Goal: Task Accomplishment & Management: Use online tool/utility

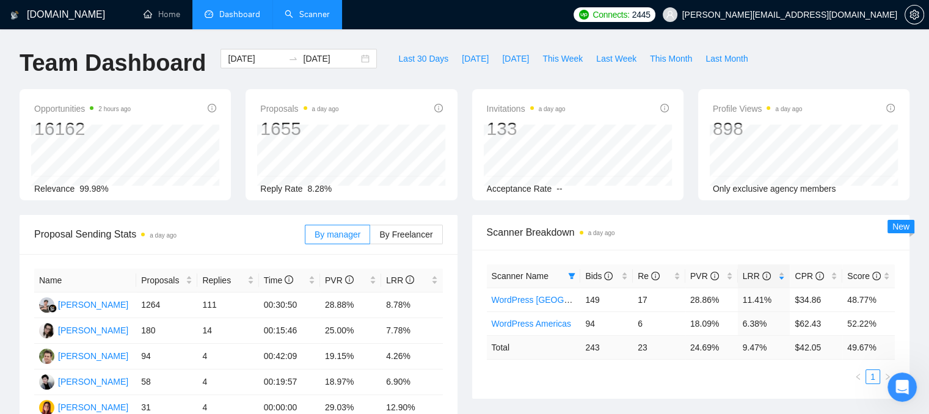
click at [291, 18] on link "Scanner" at bounding box center [307, 14] width 45 height 10
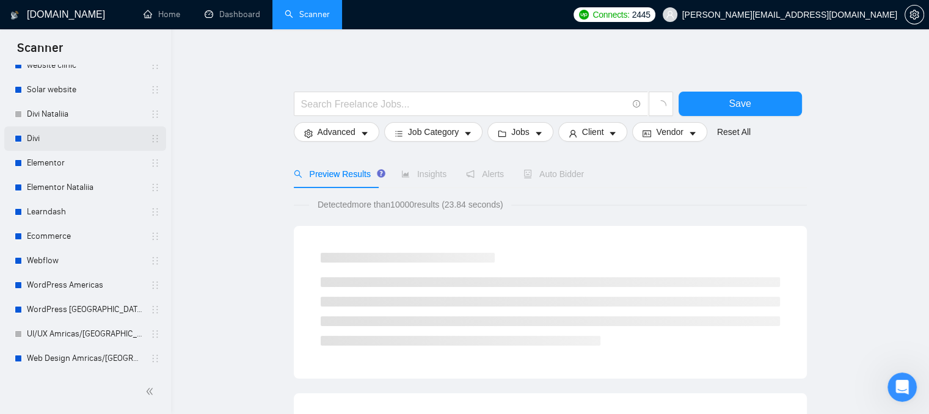
scroll to position [183, 0]
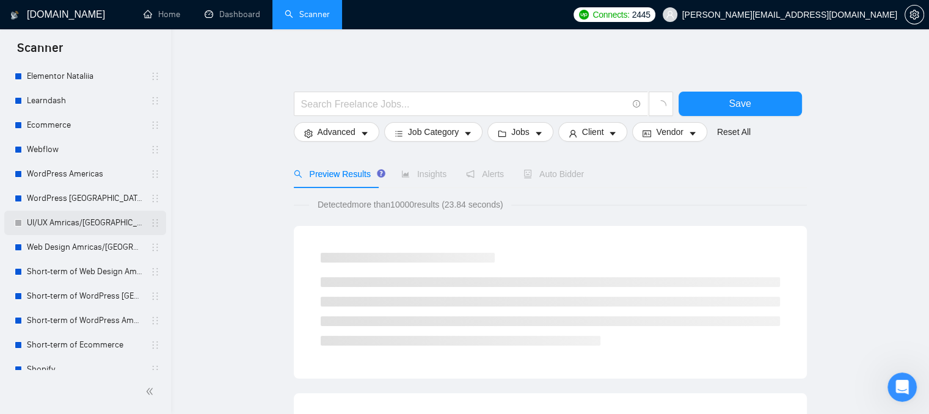
click at [60, 228] on link "UI/UX Amricas/[GEOGRAPHIC_DATA]/[GEOGRAPHIC_DATA]" at bounding box center [85, 223] width 116 height 24
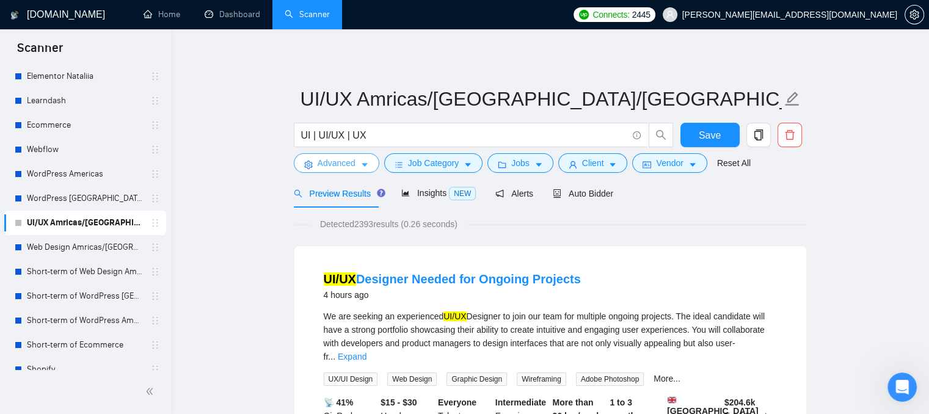
click at [337, 166] on span "Advanced" at bounding box center [337, 162] width 38 height 13
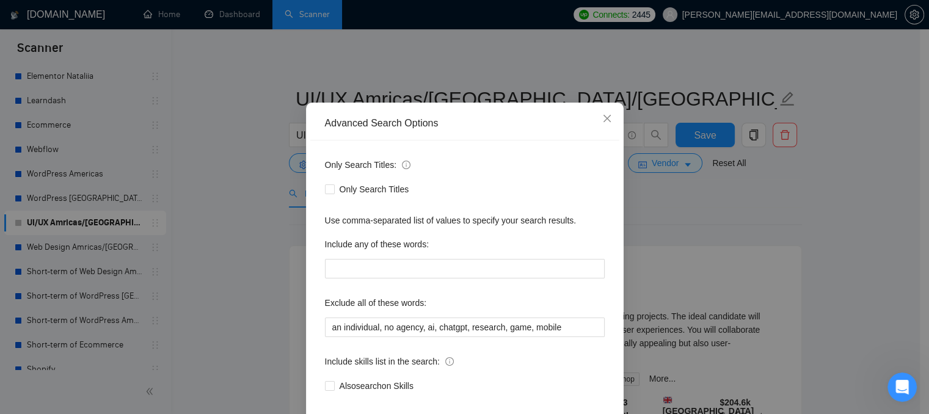
scroll to position [61, 0]
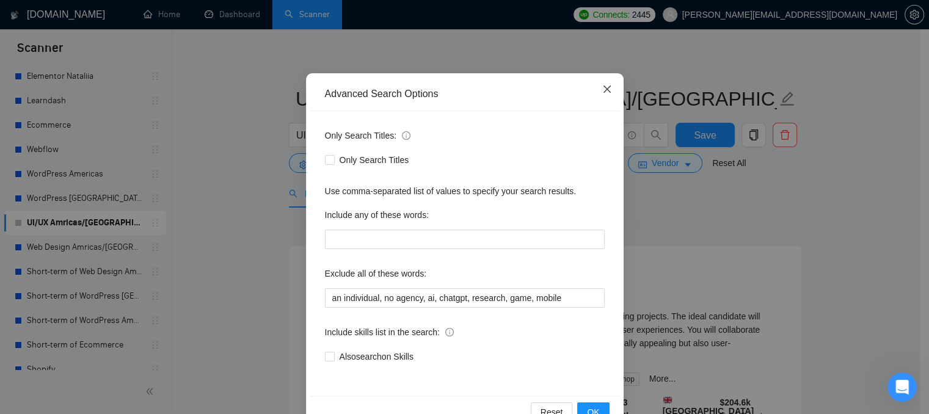
click at [602, 90] on icon "close" at bounding box center [607, 89] width 10 height 10
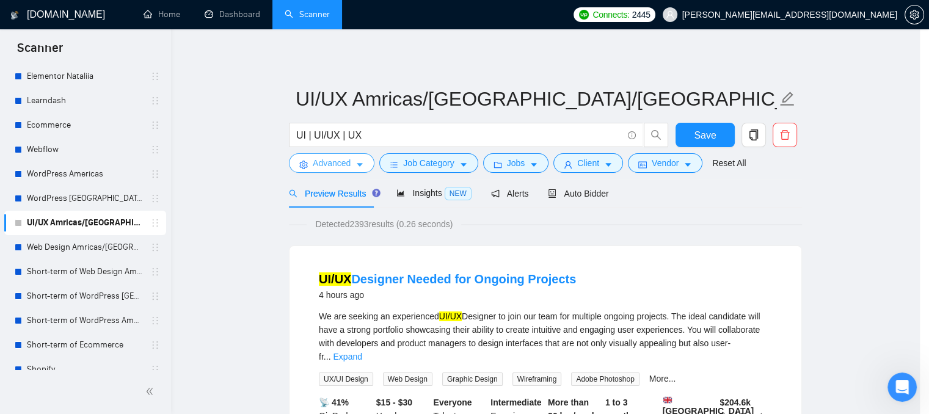
scroll to position [0, 0]
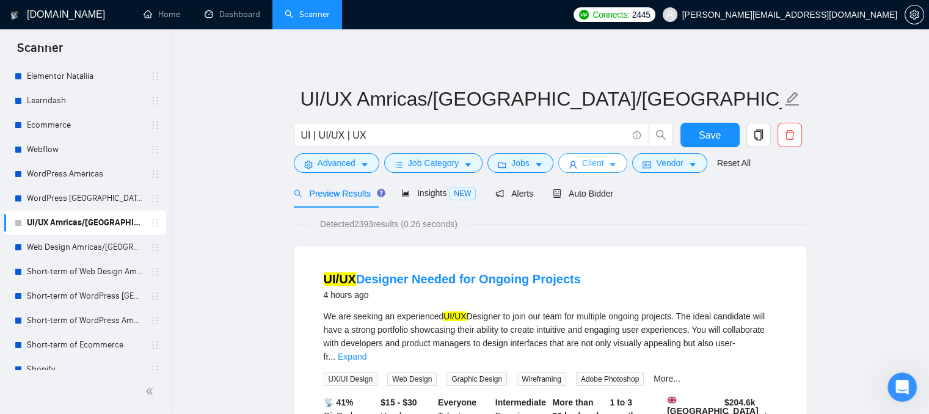
click at [582, 160] on span "Client" at bounding box center [593, 162] width 22 height 13
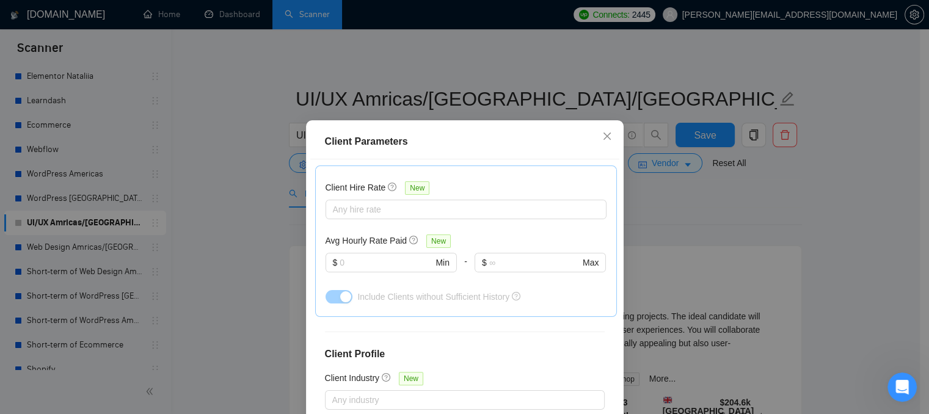
scroll to position [428, 0]
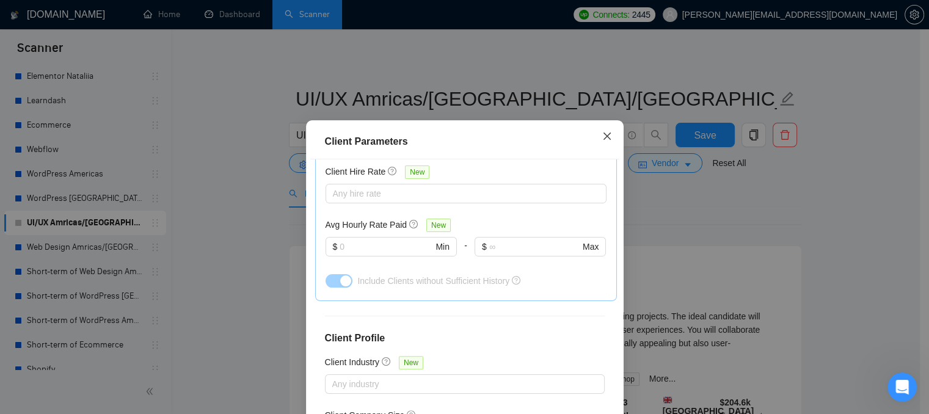
click at [602, 139] on icon "close" at bounding box center [607, 136] width 10 height 10
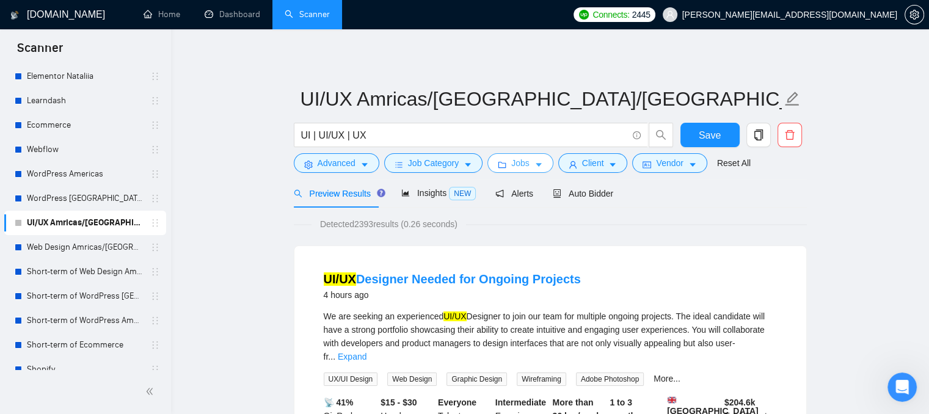
click at [511, 169] on span "Jobs" at bounding box center [520, 162] width 18 height 13
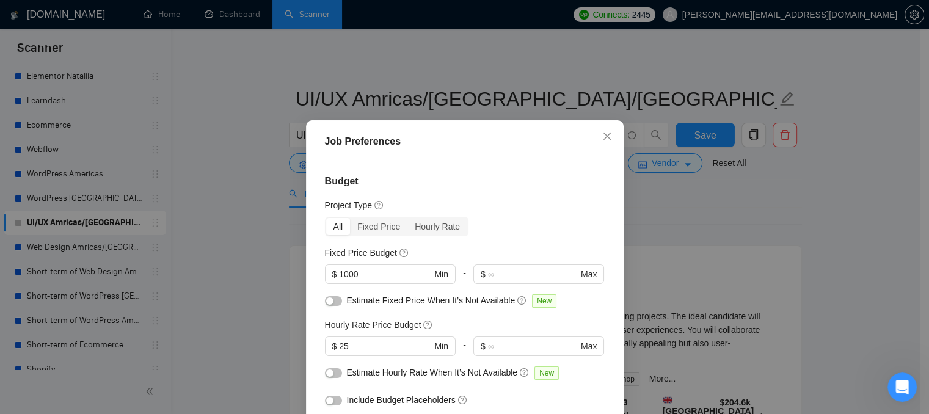
scroll to position [61, 0]
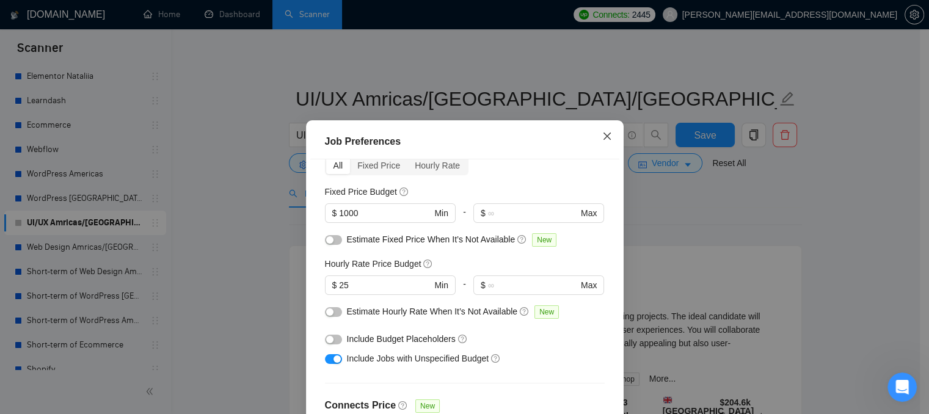
click at [604, 138] on icon "close" at bounding box center [607, 136] width 10 height 10
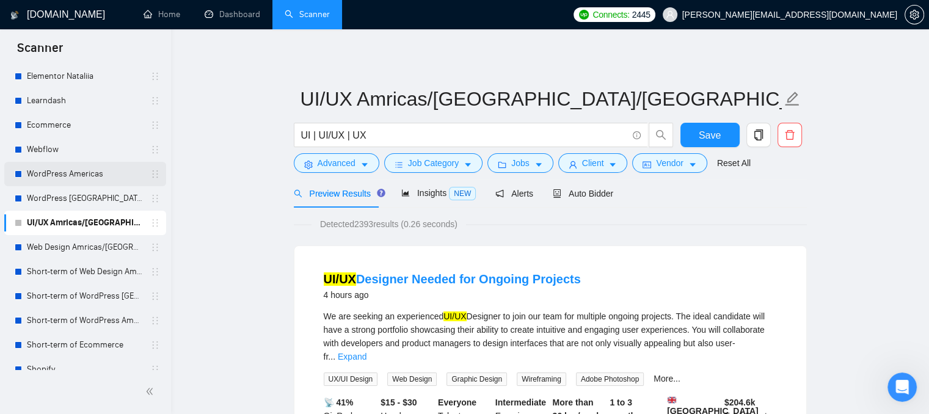
click at [79, 171] on link "WordPress Americas" at bounding box center [85, 174] width 116 height 24
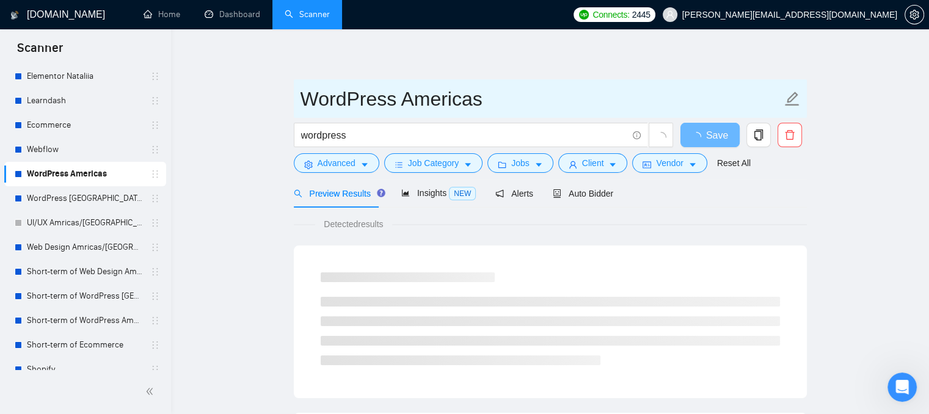
drag, startPoint x: 399, startPoint y: 101, endPoint x: 479, endPoint y: 101, distance: 80.0
click at [479, 101] on input "WordPress Americas" at bounding box center [540, 99] width 481 height 31
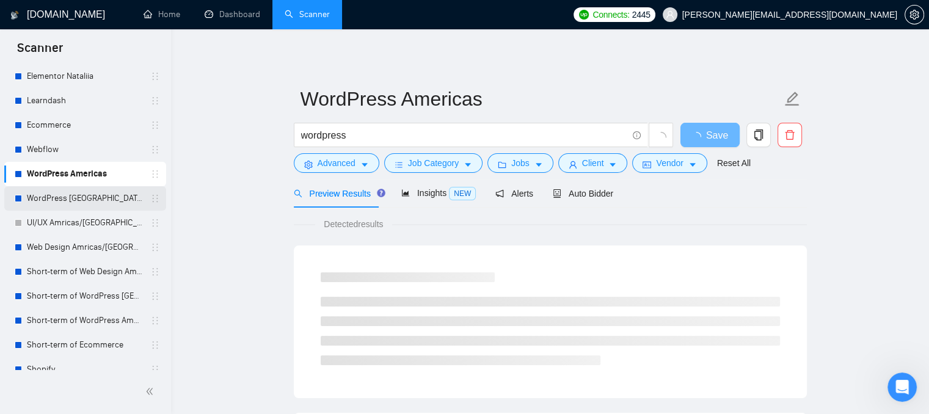
click at [104, 189] on link "WordPress [GEOGRAPHIC_DATA]" at bounding box center [85, 198] width 116 height 24
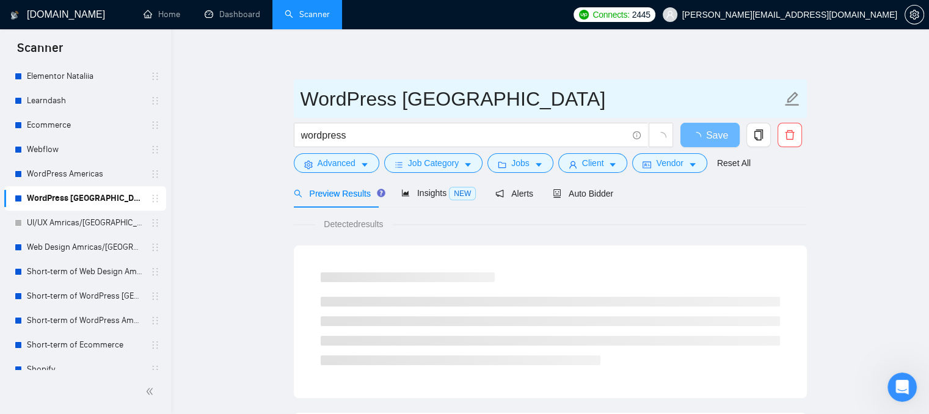
drag, startPoint x: 406, startPoint y: 101, endPoint x: 471, endPoint y: 104, distance: 66.0
click at [471, 104] on input "WordPress [GEOGRAPHIC_DATA]" at bounding box center [540, 99] width 481 height 31
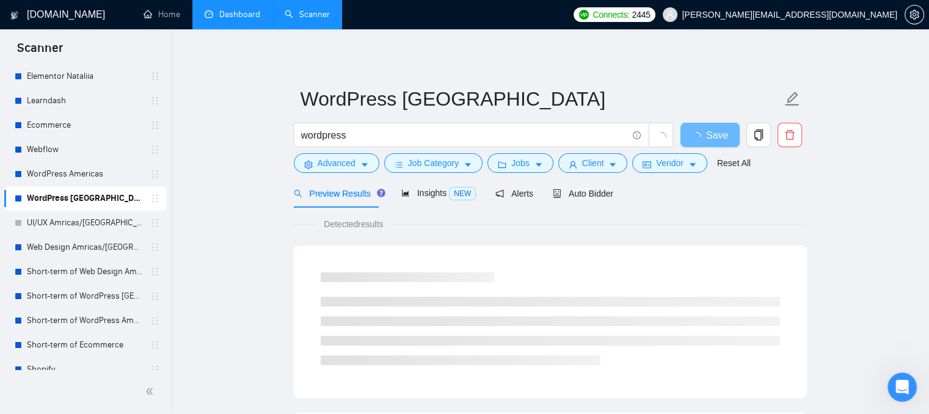
click at [247, 12] on link "Dashboard" at bounding box center [233, 14] width 56 height 10
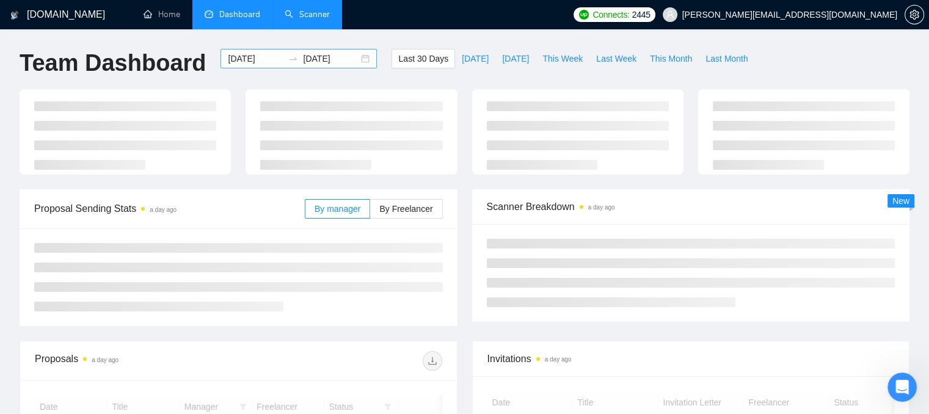
click at [248, 61] on input "[DATE]" at bounding box center [256, 58] width 56 height 13
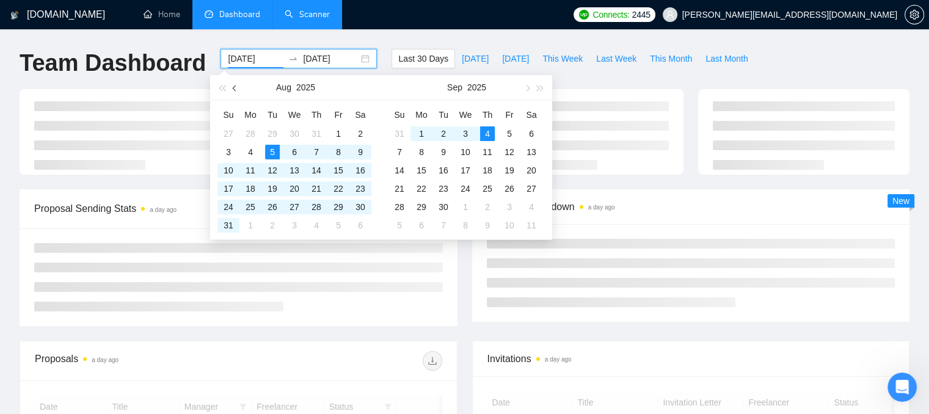
click at [236, 94] on button "button" at bounding box center [234, 87] width 13 height 24
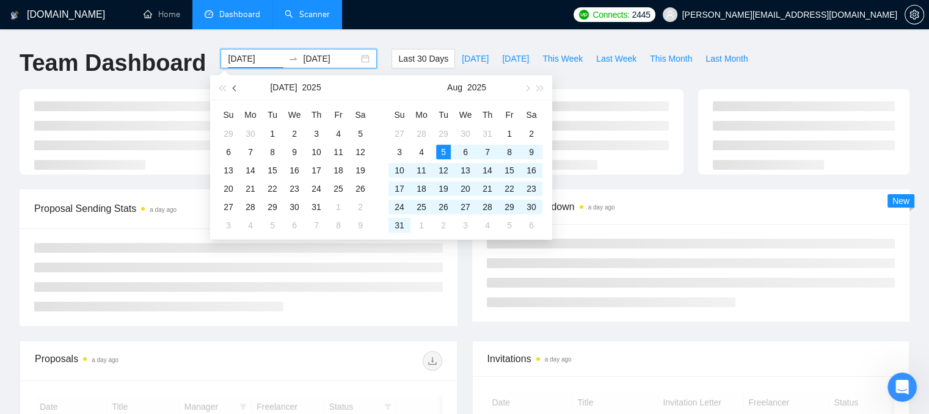
click at [236, 94] on button "button" at bounding box center [234, 87] width 13 height 24
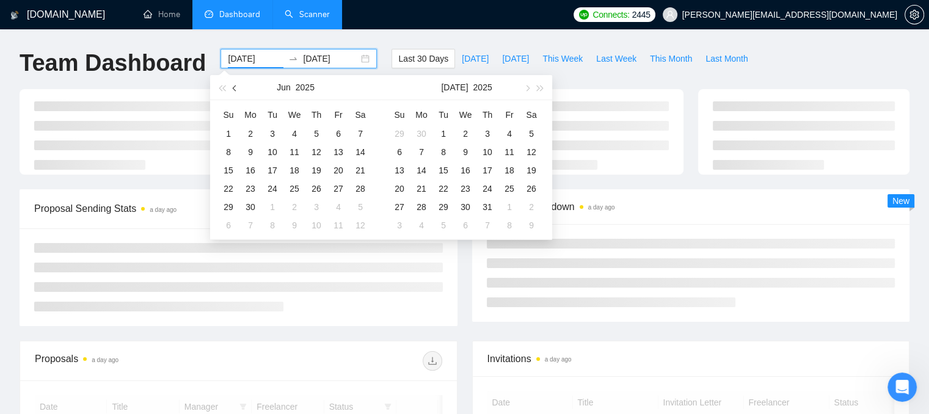
click at [236, 94] on button "button" at bounding box center [234, 87] width 13 height 24
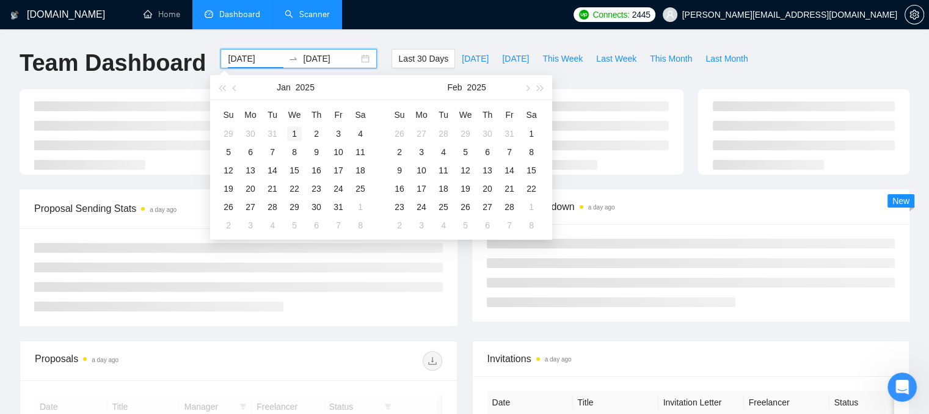
type input "[DATE]"
click at [291, 137] on div "1" at bounding box center [294, 133] width 15 height 15
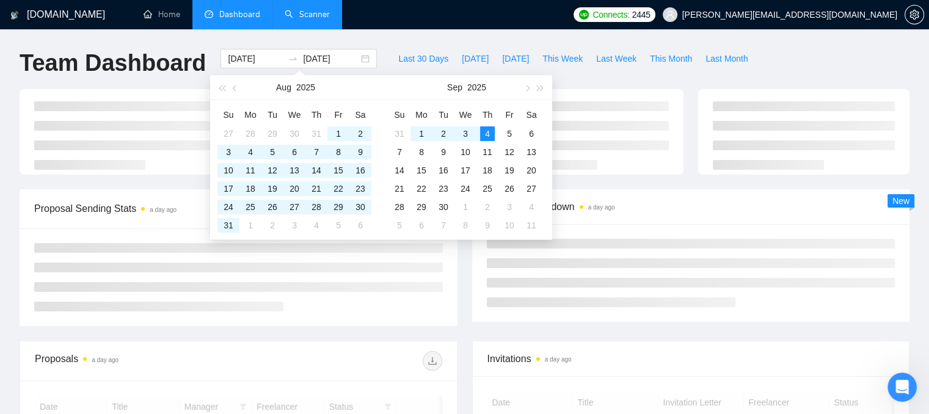
click at [484, 43] on div "[DOMAIN_NAME] Home Dashboard Scanner Connects: 2445 [PERSON_NAME][EMAIL_ADDRESS…" at bounding box center [464, 412] width 929 height 824
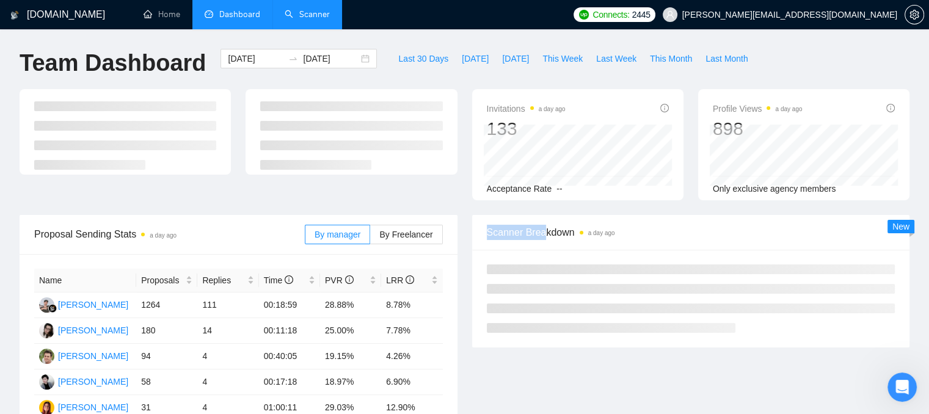
drag, startPoint x: 479, startPoint y: 233, endPoint x: 575, endPoint y: 232, distance: 95.9
click at [575, 232] on div "Scanner Breakdown a day ago" at bounding box center [691, 232] width 438 height 35
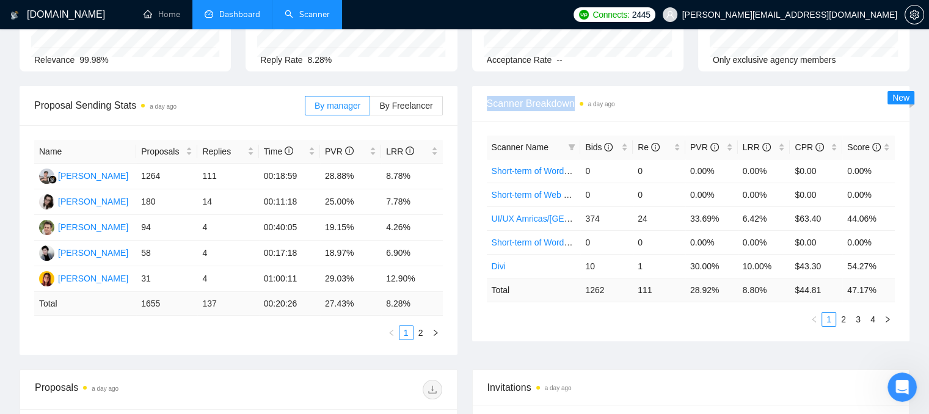
scroll to position [122, 0]
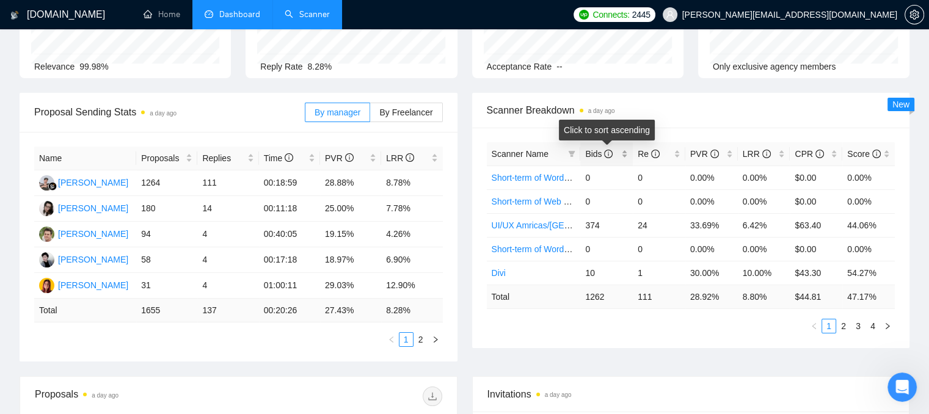
click at [625, 156] on div "Bids" at bounding box center [606, 153] width 43 height 13
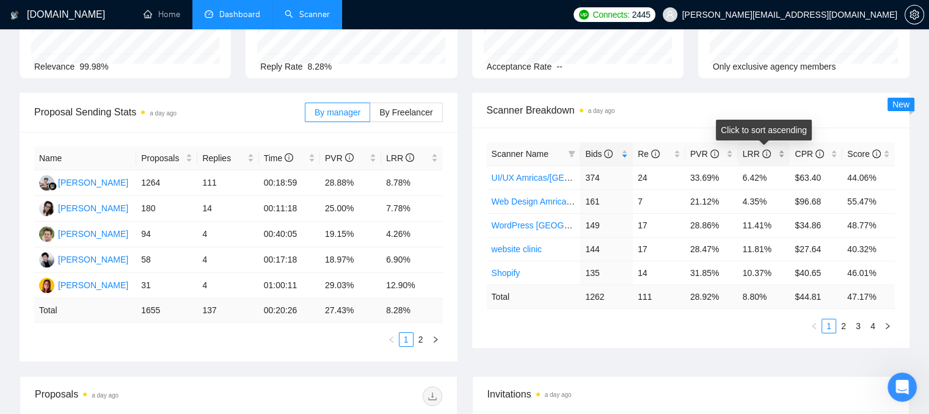
click at [782, 157] on div "LRR" at bounding box center [764, 153] width 43 height 13
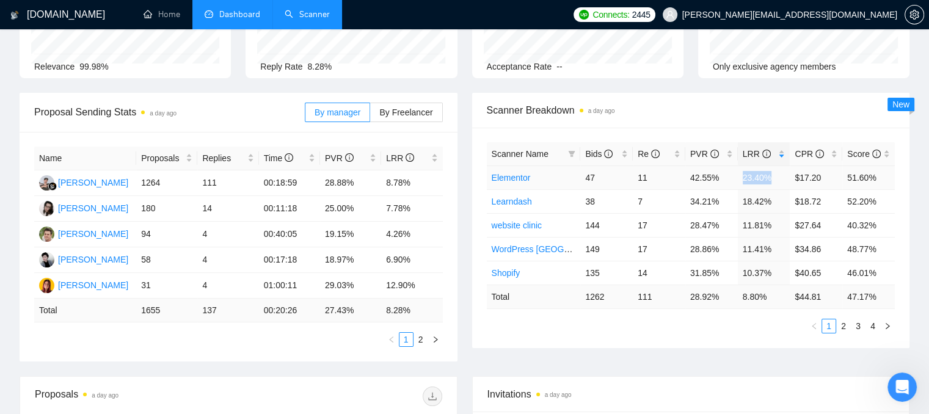
drag, startPoint x: 740, startPoint y: 176, endPoint x: 774, endPoint y: 172, distance: 35.1
click at [774, 172] on td "23.40%" at bounding box center [764, 178] width 53 height 24
click at [573, 145] on span at bounding box center [572, 154] width 12 height 18
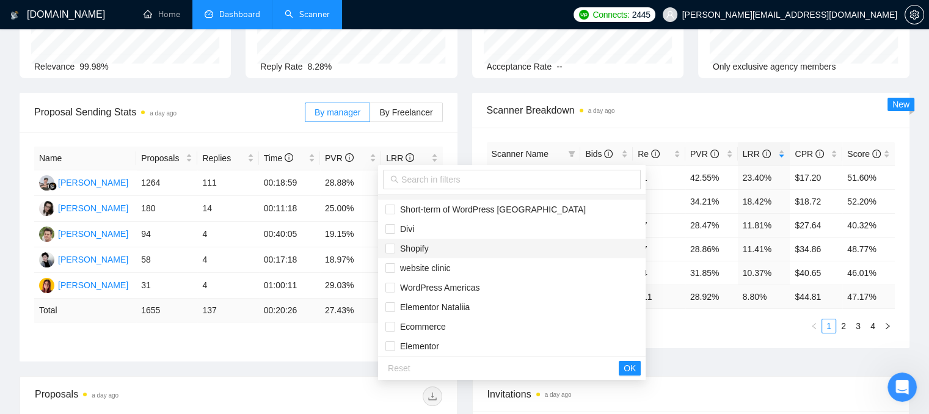
scroll to position [61, 0]
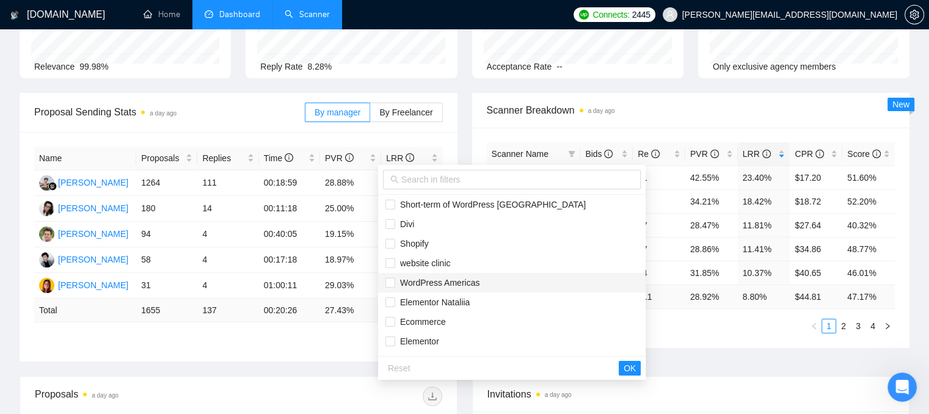
click at [418, 285] on span "WordPress Americas" at bounding box center [437, 283] width 84 height 10
checkbox input "true"
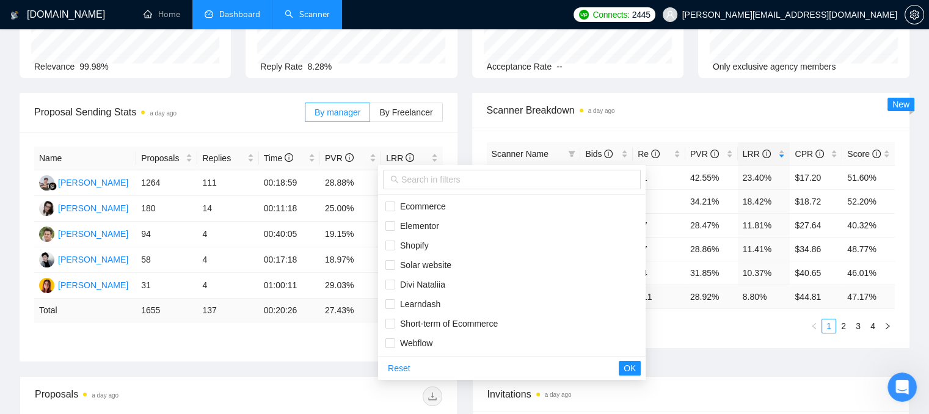
scroll to position [183, 0]
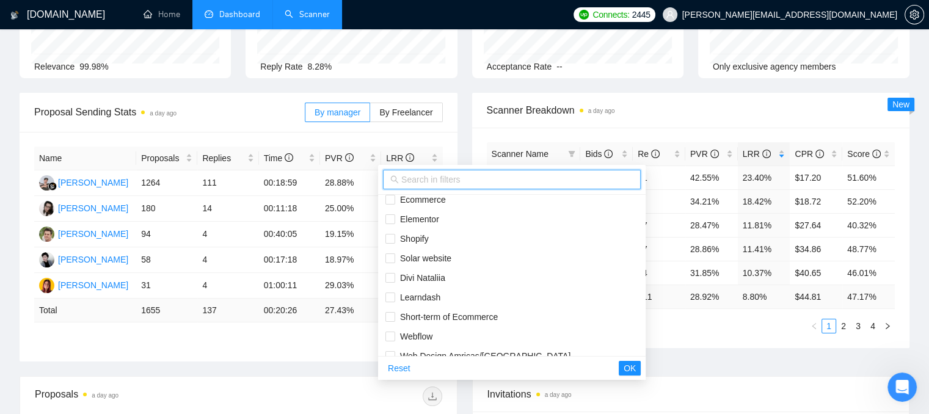
click at [445, 178] on input "text" at bounding box center [517, 179] width 232 height 13
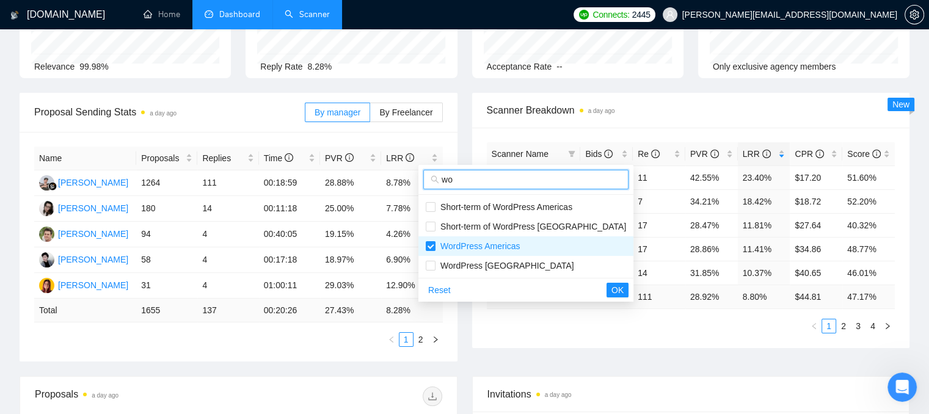
scroll to position [0, 0]
type input "wor"
click at [462, 271] on span "WordPress [GEOGRAPHIC_DATA]" at bounding box center [526, 265] width 200 height 13
checkbox input "true"
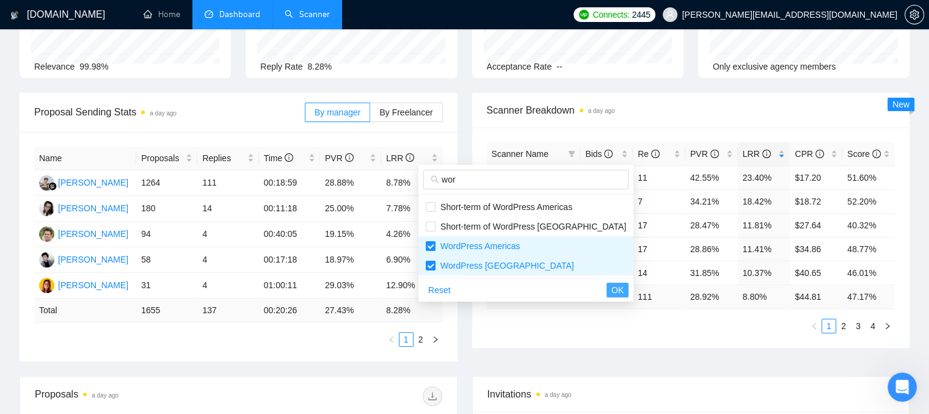
click at [611, 287] on span "OK" at bounding box center [617, 289] width 12 height 13
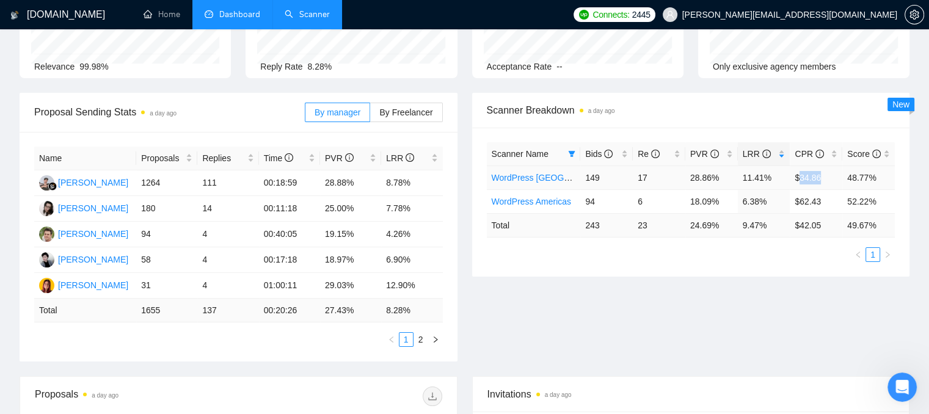
drag, startPoint x: 799, startPoint y: 179, endPoint x: 818, endPoint y: 179, distance: 19.5
click at [818, 179] on td "$34.86" at bounding box center [816, 178] width 53 height 24
drag, startPoint x: 799, startPoint y: 200, endPoint x: 820, endPoint y: 201, distance: 21.4
click at [820, 201] on td "$62.43" at bounding box center [816, 201] width 53 height 24
click at [721, 269] on div "Scanner Name Bids Re PVR LRR CPR Score WordPress [GEOGRAPHIC_DATA] 149 17 28.86…" at bounding box center [691, 202] width 438 height 149
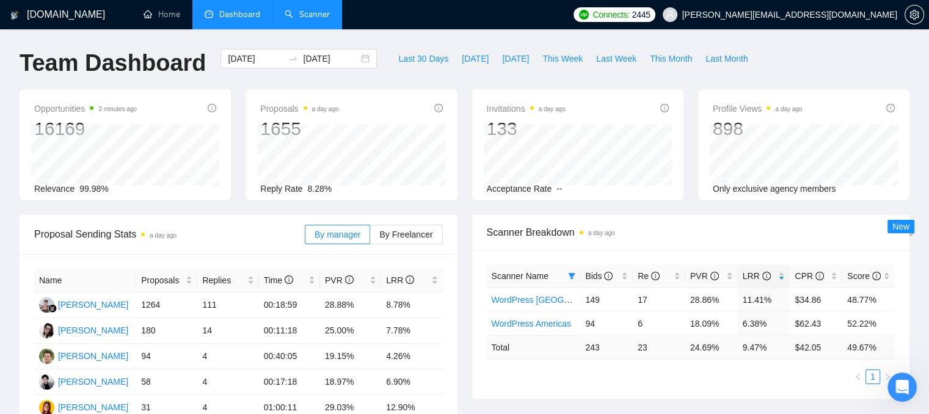
click at [320, 10] on link "Scanner" at bounding box center [307, 14] width 45 height 10
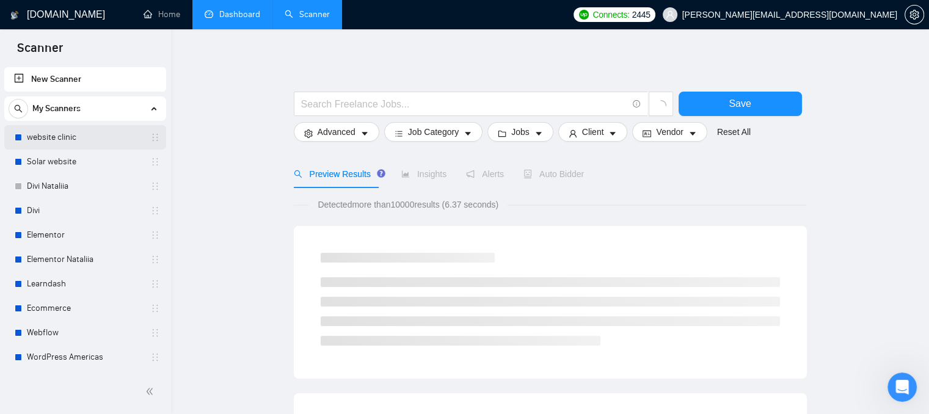
click at [119, 133] on link "website clinic" at bounding box center [85, 137] width 116 height 24
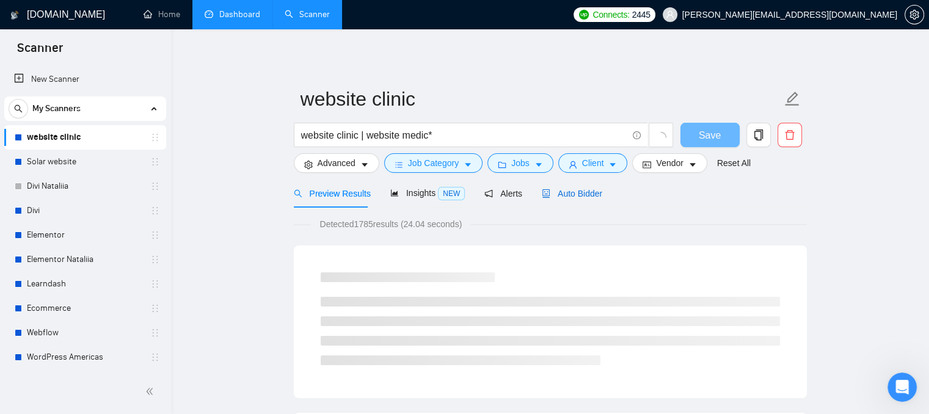
click at [552, 197] on span "Auto Bidder" at bounding box center [572, 194] width 60 height 10
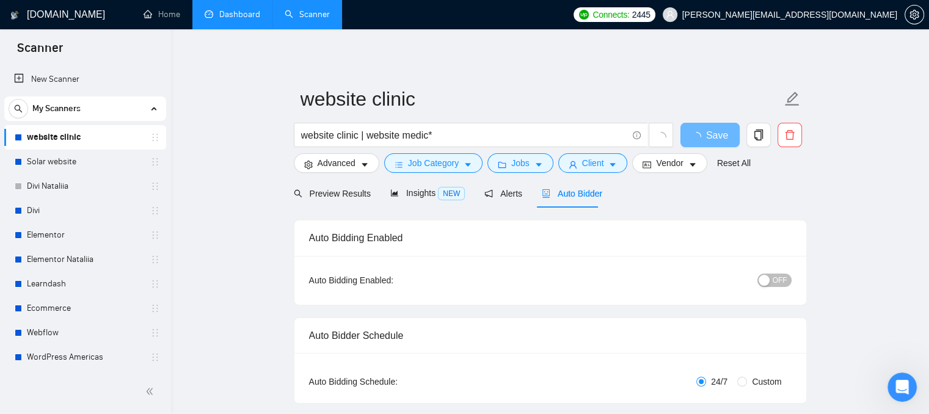
checkbox input "true"
click at [436, 194] on span "Insights NEW" at bounding box center [438, 193] width 75 height 10
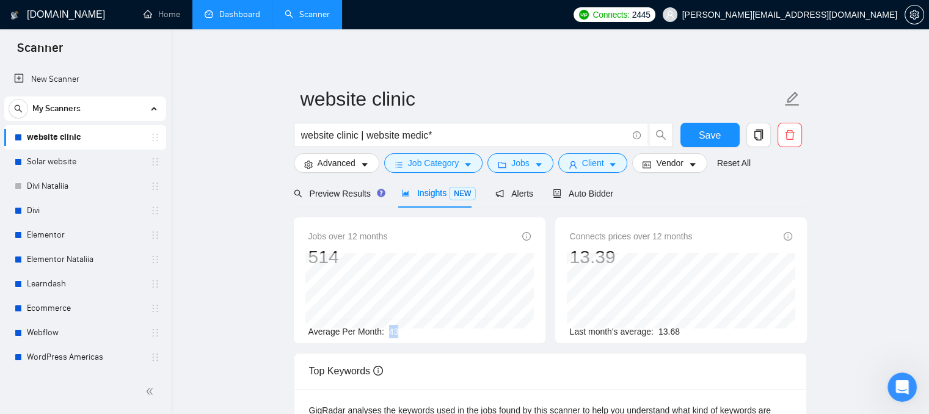
drag, startPoint x: 403, startPoint y: 335, endPoint x: 387, endPoint y: 335, distance: 15.9
click at [387, 335] on div "Average Per Month: 43" at bounding box center [419, 331] width 222 height 13
drag, startPoint x: 691, startPoint y: 327, endPoint x: 675, endPoint y: 335, distance: 18.3
click at [675, 335] on div "Last month's average: 13.68" at bounding box center [681, 331] width 222 height 13
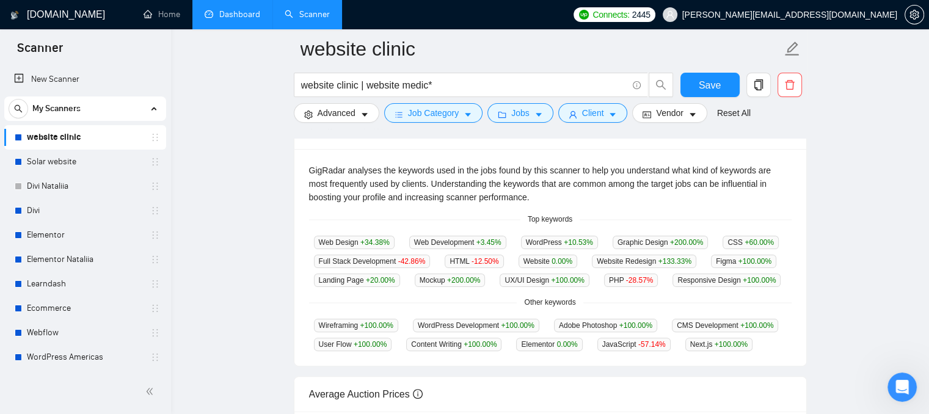
scroll to position [244, 0]
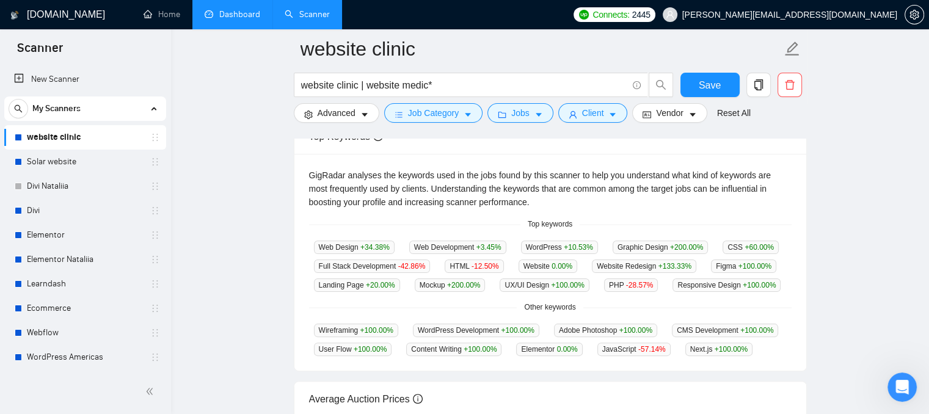
click at [232, 18] on link "Dashboard" at bounding box center [233, 14] width 56 height 10
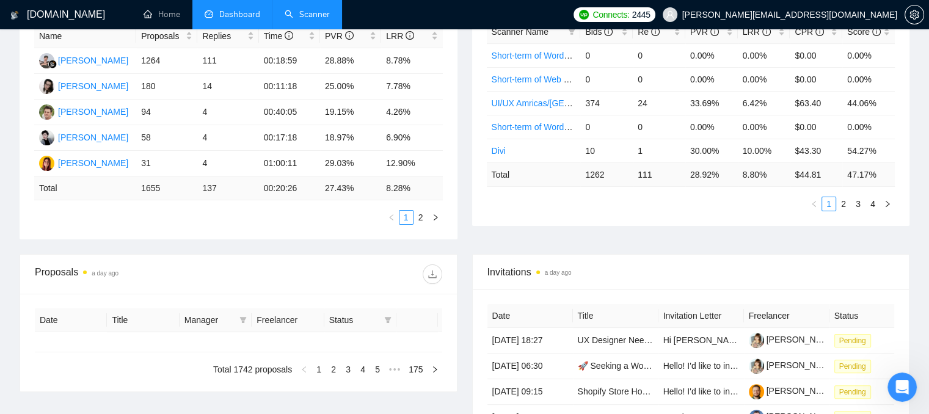
type input "[DATE]"
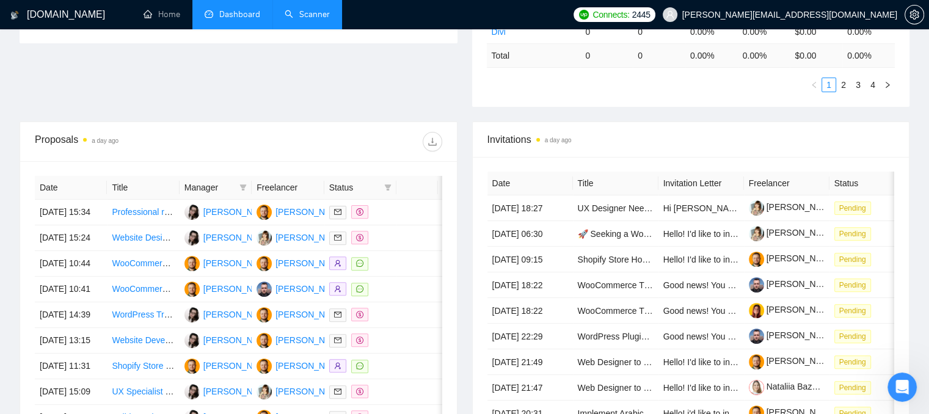
scroll to position [366, 0]
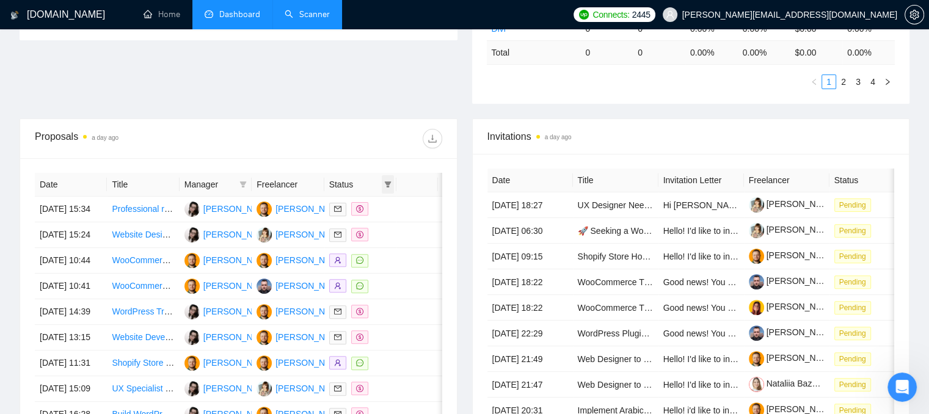
click at [391, 180] on span at bounding box center [388, 184] width 12 height 18
click at [349, 211] on span "Chat" at bounding box center [348, 207] width 23 height 10
checkbox input "true"
click at [377, 247] on span "OK" at bounding box center [377, 250] width 12 height 13
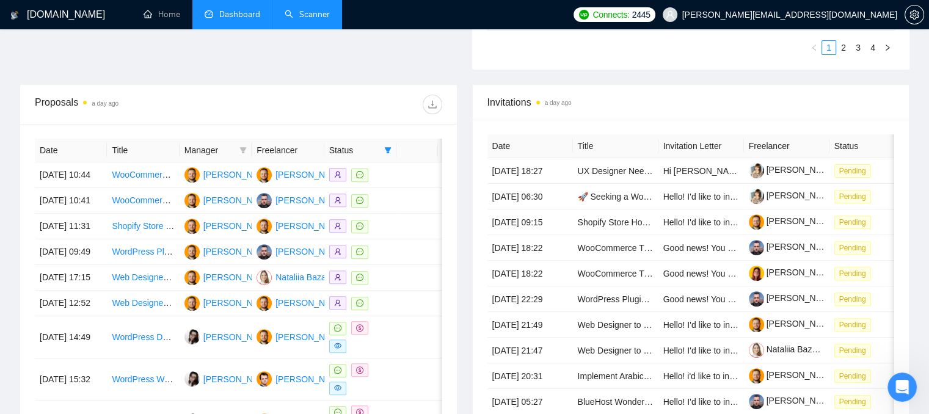
scroll to position [428, 0]
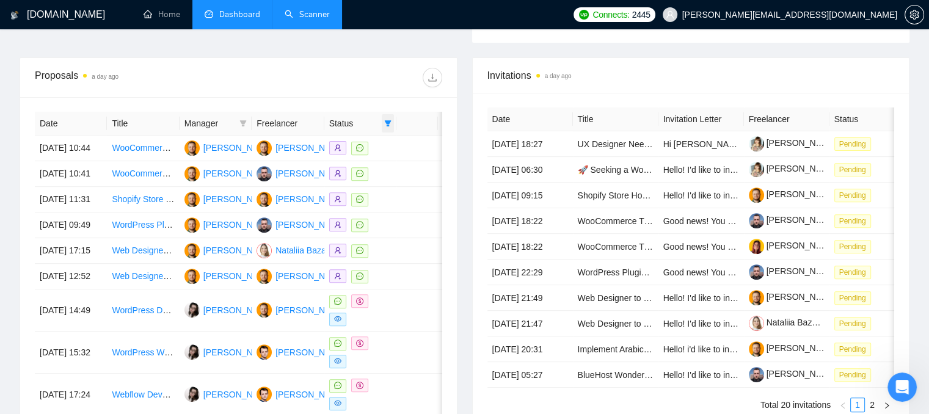
click at [389, 123] on icon "filter" at bounding box center [387, 123] width 7 height 7
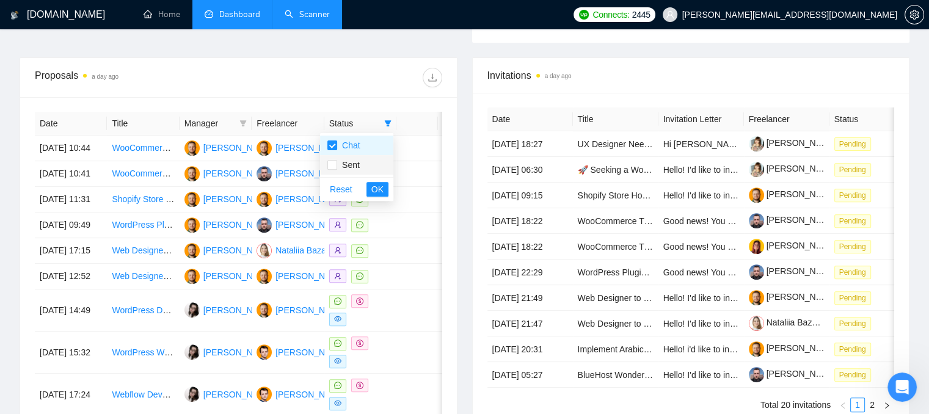
click at [360, 170] on span "Sent" at bounding box center [356, 164] width 59 height 13
checkbox input "true"
click at [381, 186] on span "OK" at bounding box center [377, 189] width 12 height 13
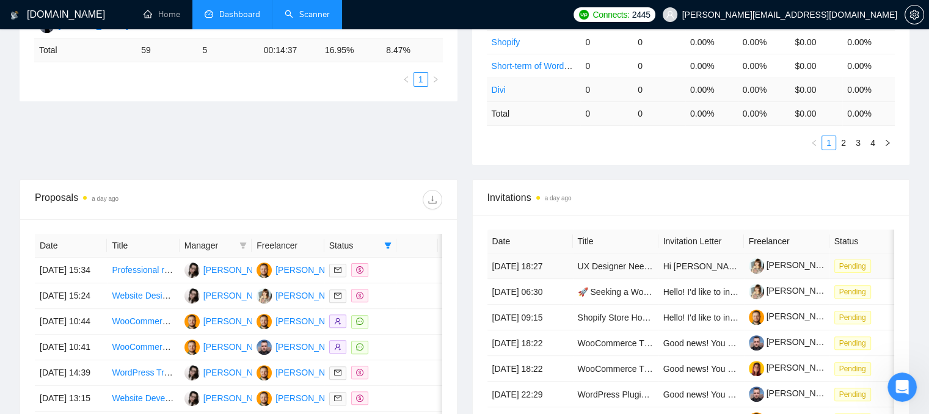
scroll to position [244, 0]
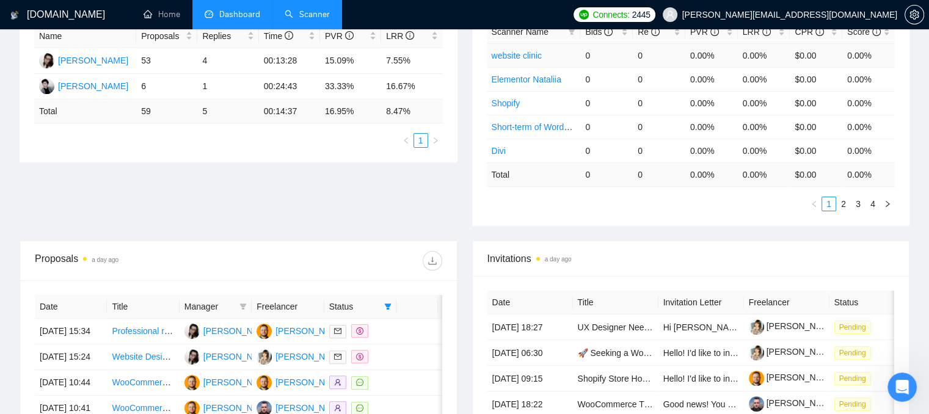
click at [510, 56] on link "website clinic" at bounding box center [517, 56] width 50 height 10
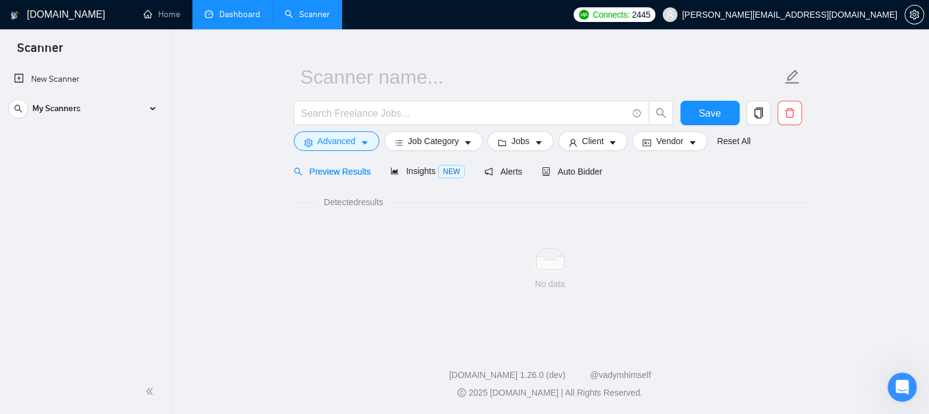
scroll to position [22, 0]
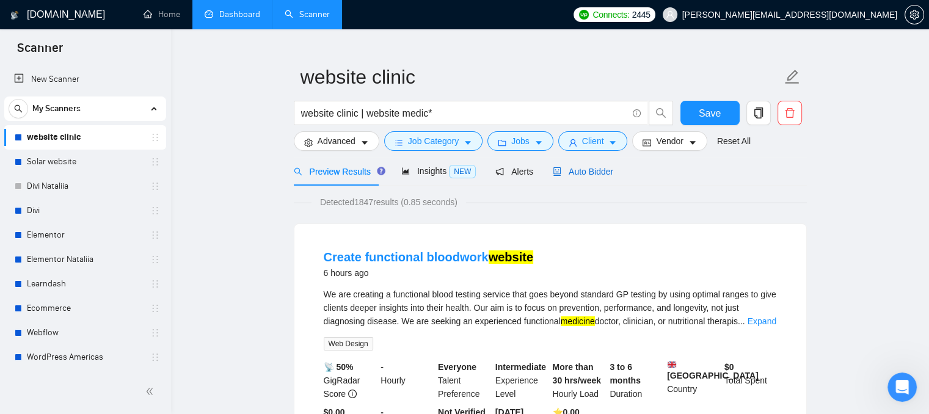
click at [594, 167] on span "Auto Bidder" at bounding box center [583, 172] width 60 height 10
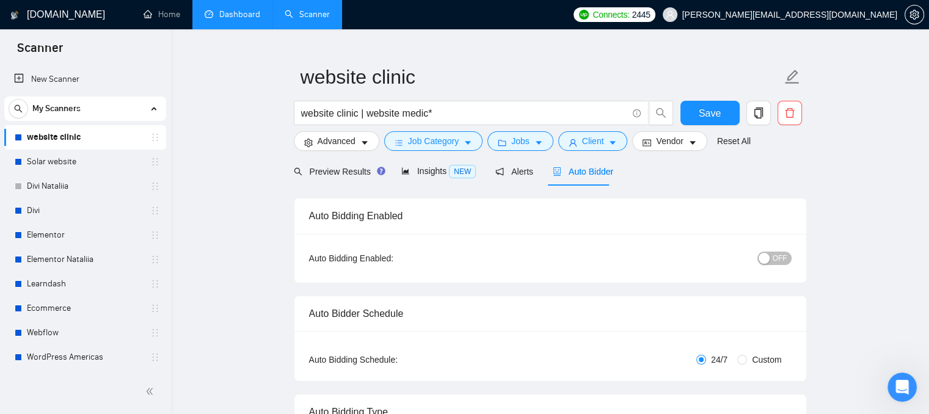
checkbox input "true"
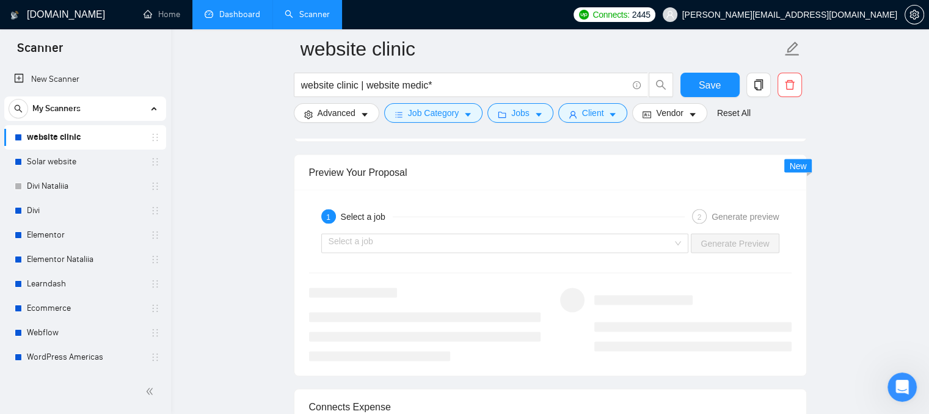
scroll to position [2375, 0]
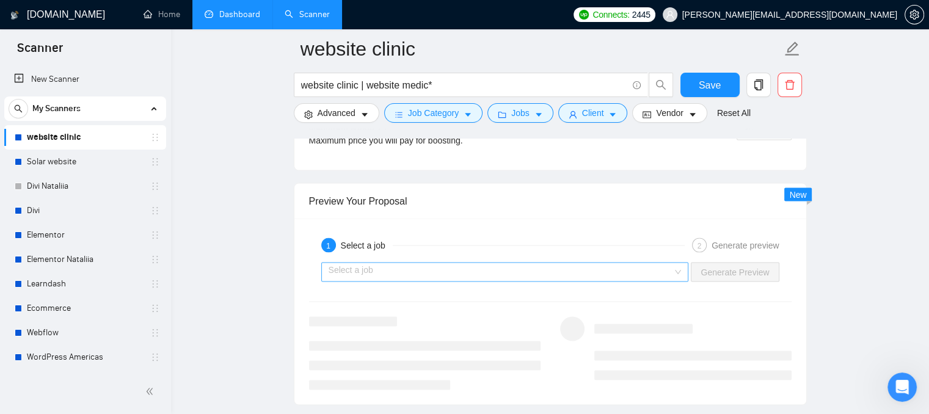
click at [525, 267] on input "search" at bounding box center [501, 272] width 344 height 18
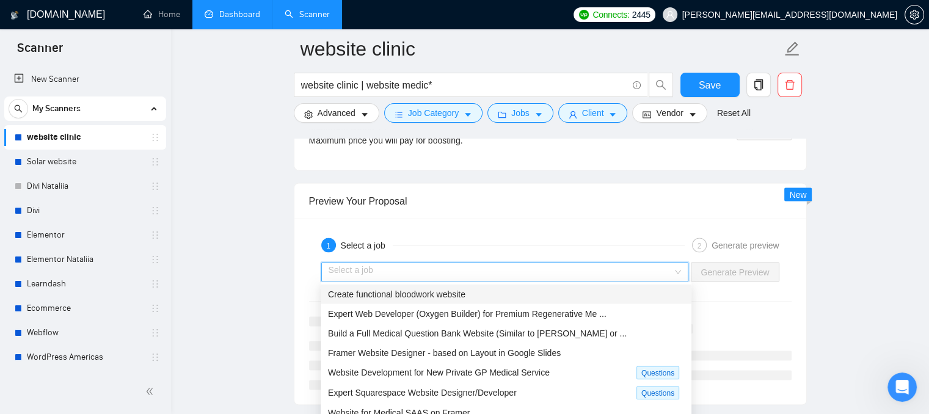
click at [400, 296] on span "Create functional bloodwork website" at bounding box center [396, 294] width 137 height 10
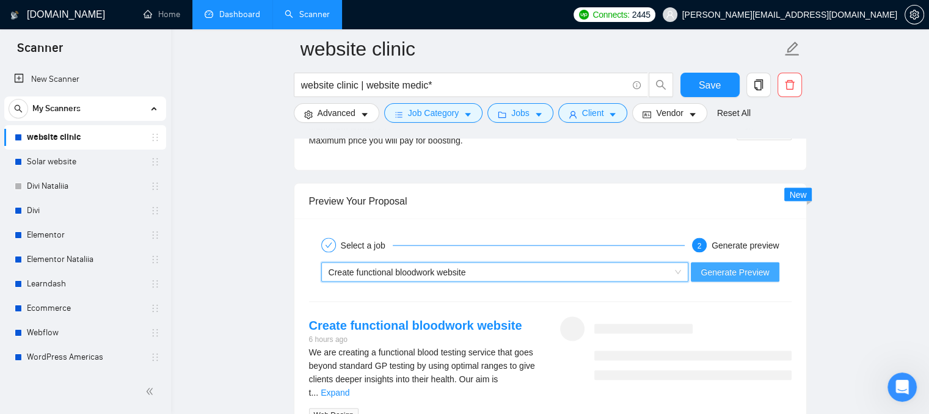
click at [710, 266] on span "Generate Preview" at bounding box center [735, 272] width 68 height 13
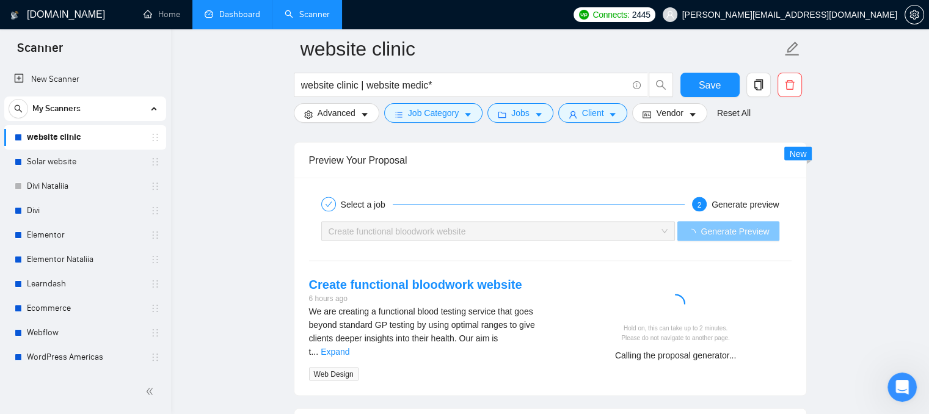
scroll to position [2436, 0]
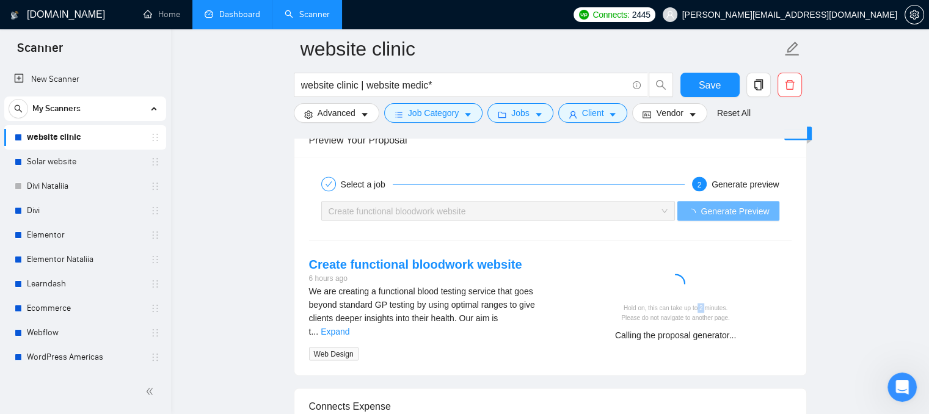
click at [704, 305] on div "Hold on, this can take up to 2 minutes. Please do not navigate to another page." at bounding box center [676, 313] width 222 height 19
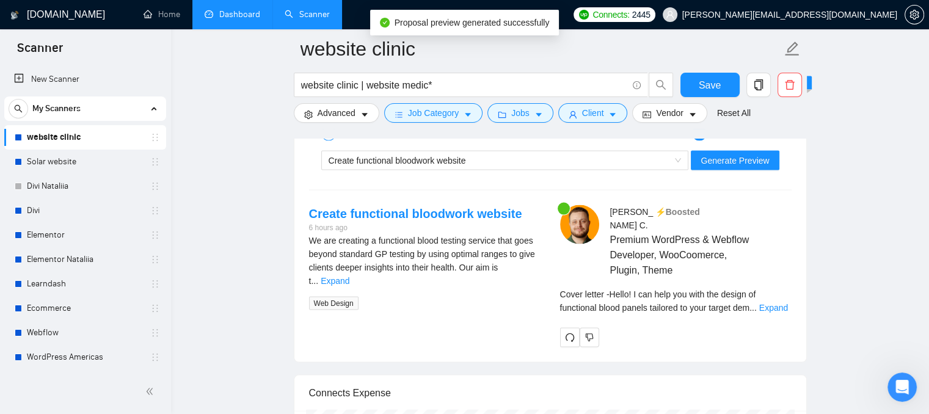
scroll to position [2497, 0]
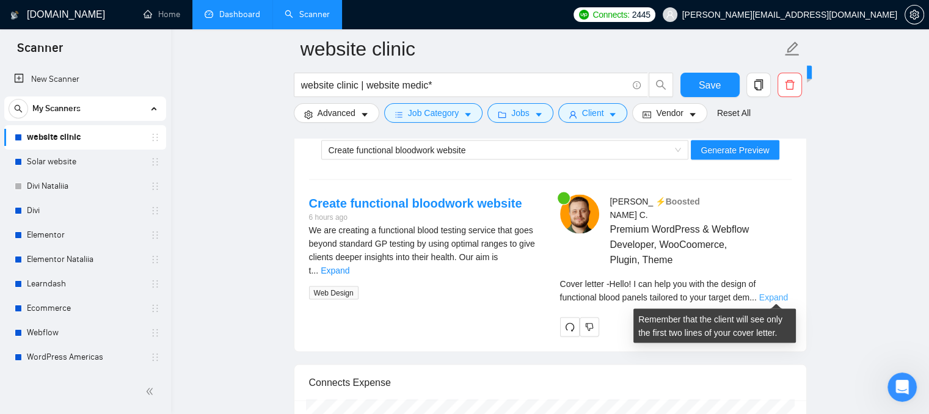
click at [777, 295] on link "Expand" at bounding box center [773, 298] width 29 height 10
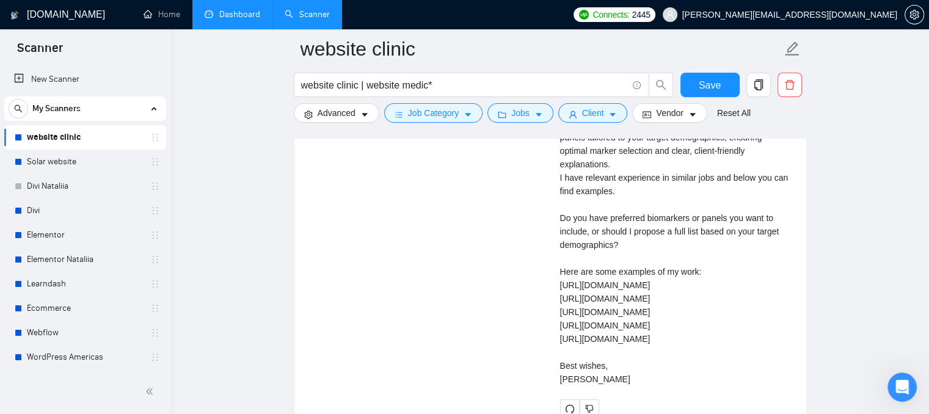
scroll to position [2619, 0]
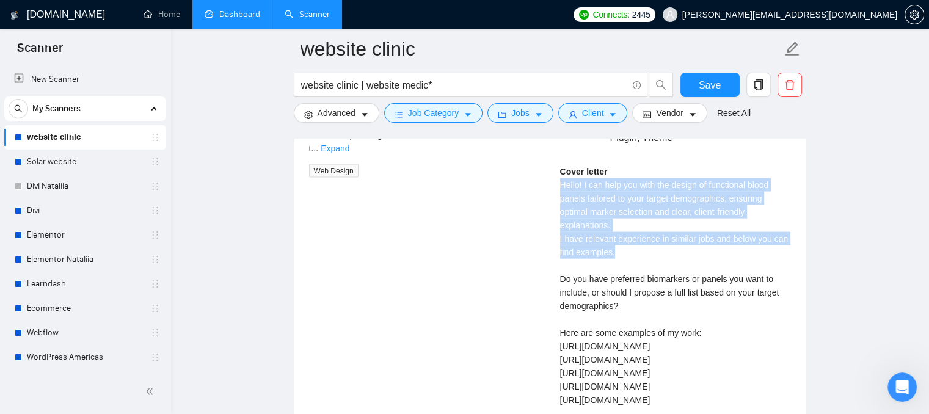
drag, startPoint x: 561, startPoint y: 183, endPoint x: 652, endPoint y: 250, distance: 113.6
click at [652, 250] on div "Cover letter Hello! I can help you with the design of functional blood panels t…" at bounding box center [675, 306] width 231 height 282
click at [558, 236] on div "[PERSON_NAME] ⚡️Boosted Premium WordPress & Webflow Developer, WooCoomerce, Plu…" at bounding box center [675, 276] width 251 height 407
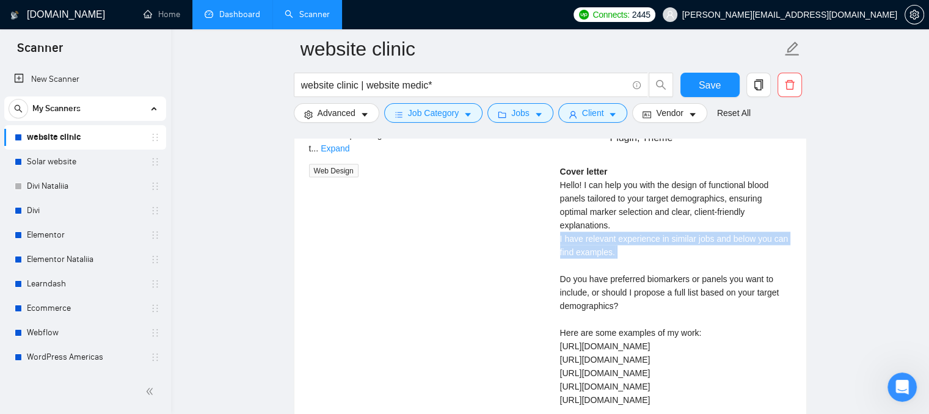
drag, startPoint x: 558, startPoint y: 236, endPoint x: 613, endPoint y: 260, distance: 60.5
click at [613, 260] on div "[PERSON_NAME] ⚡️Boosted Premium WordPress & Webflow Developer, WooCoomerce, Plu…" at bounding box center [675, 276] width 251 height 407
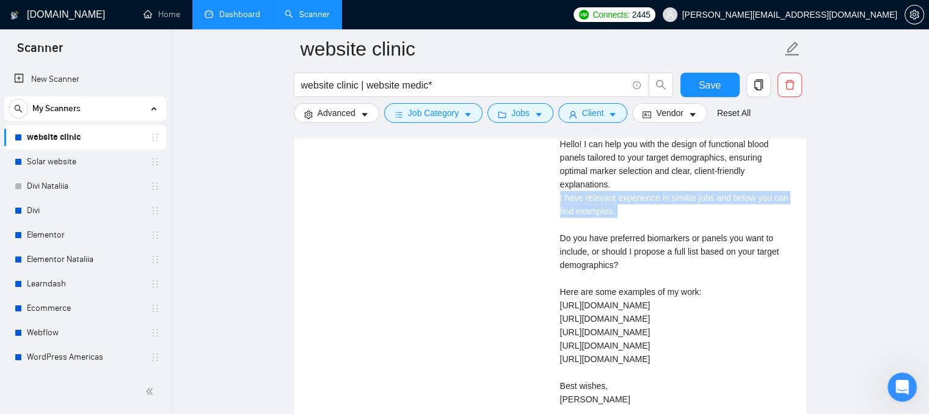
scroll to position [2681, 0]
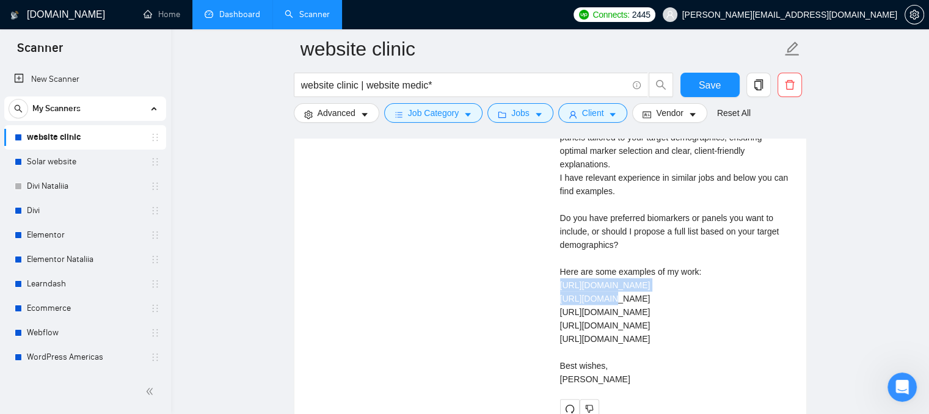
drag, startPoint x: 680, startPoint y: 282, endPoint x: 540, endPoint y: 285, distance: 139.9
click at [540, 285] on div "Create functional bloodwork website 6 hours ago We are creating a functional bl…" at bounding box center [550, 215] width 502 height 407
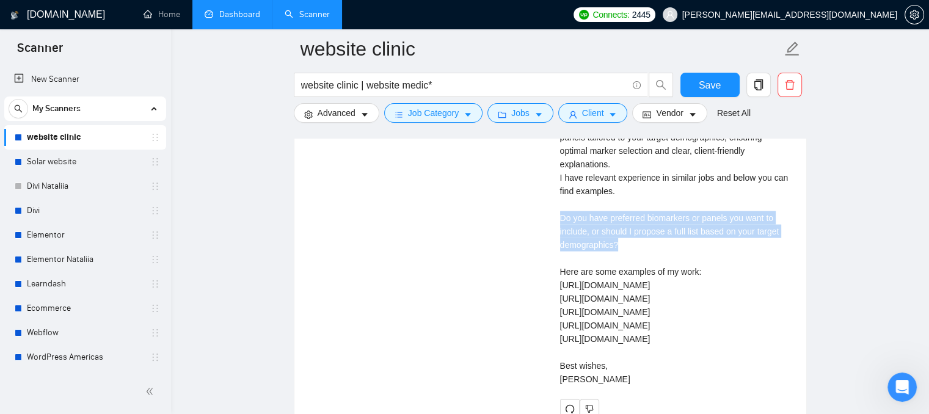
drag, startPoint x: 638, startPoint y: 248, endPoint x: 542, endPoint y: 216, distance: 100.4
click at [542, 216] on div "Create functional bloodwork website 6 hours ago We are creating a functional bl…" at bounding box center [550, 215] width 502 height 407
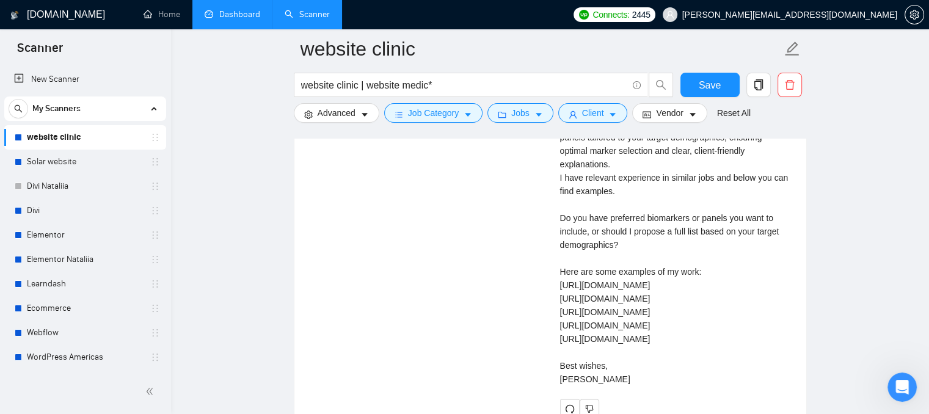
drag, startPoint x: 555, startPoint y: 349, endPoint x: 644, endPoint y: 352, distance: 89.8
click at [644, 352] on div "[PERSON_NAME] ⚡️Boosted Premium WordPress & Webflow Developer, WooCoomerce, Plu…" at bounding box center [675, 215] width 251 height 407
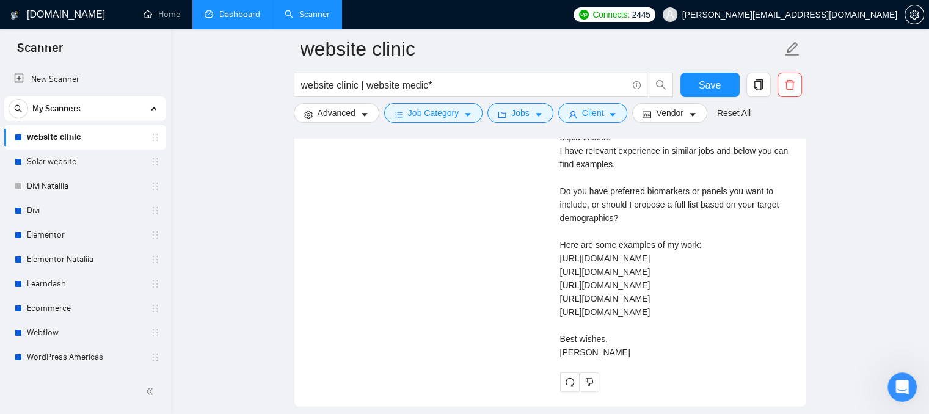
scroll to position [2619, 0]
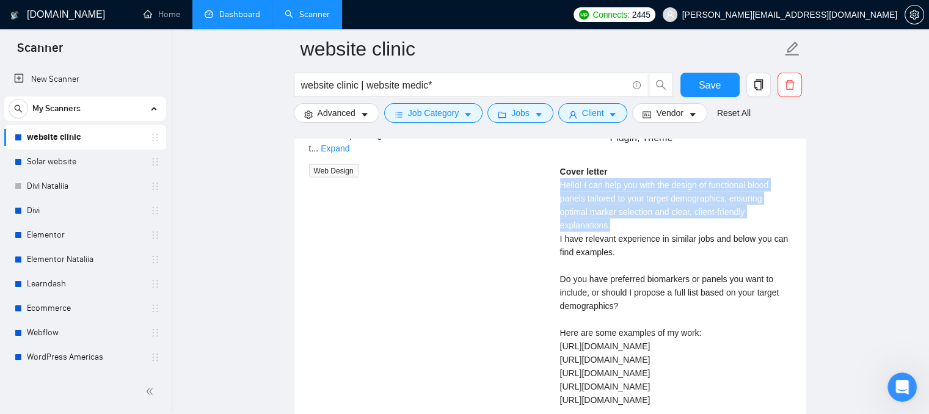
drag, startPoint x: 556, startPoint y: 177, endPoint x: 631, endPoint y: 227, distance: 89.9
click at [631, 227] on div "[PERSON_NAME] ⚡️Boosted Premium WordPress & Webflow Developer, WooCoomerce, Plu…" at bounding box center [675, 276] width 251 height 407
click at [627, 228] on div "Cover letter Hello! I can help you with the design of functional blood panels t…" at bounding box center [675, 306] width 231 height 282
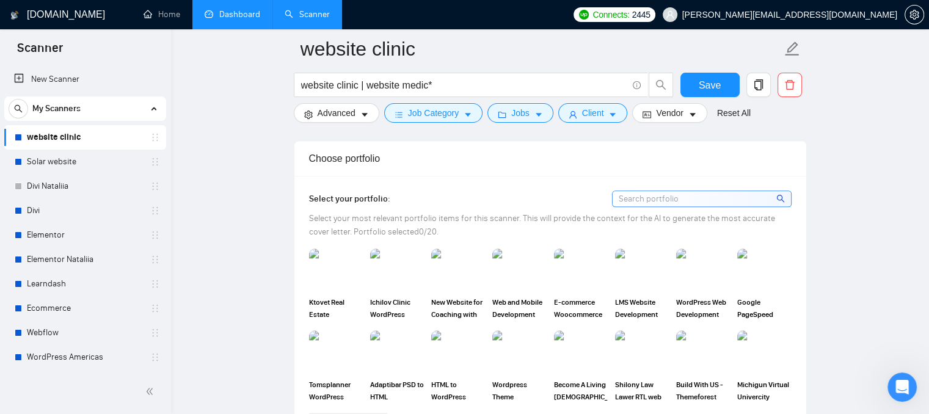
scroll to position [1093, 0]
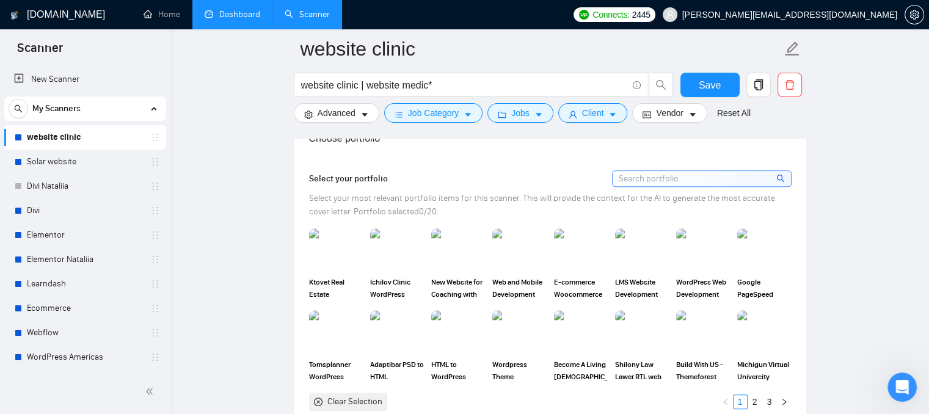
click at [625, 174] on input at bounding box center [702, 178] width 178 height 15
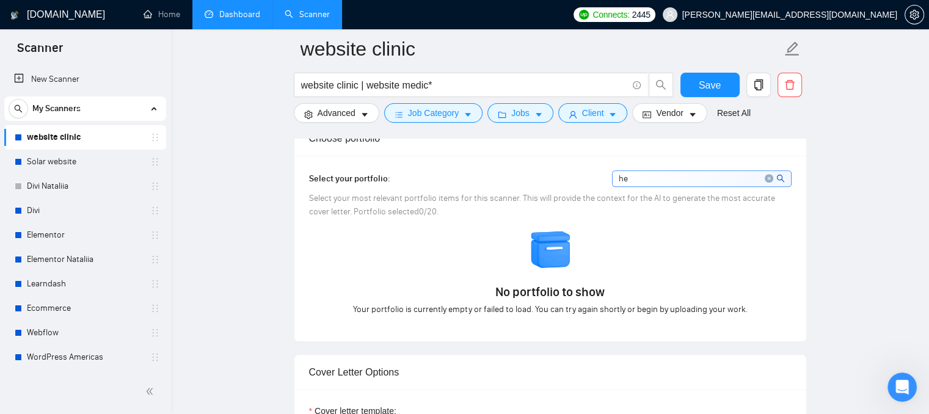
type input "h"
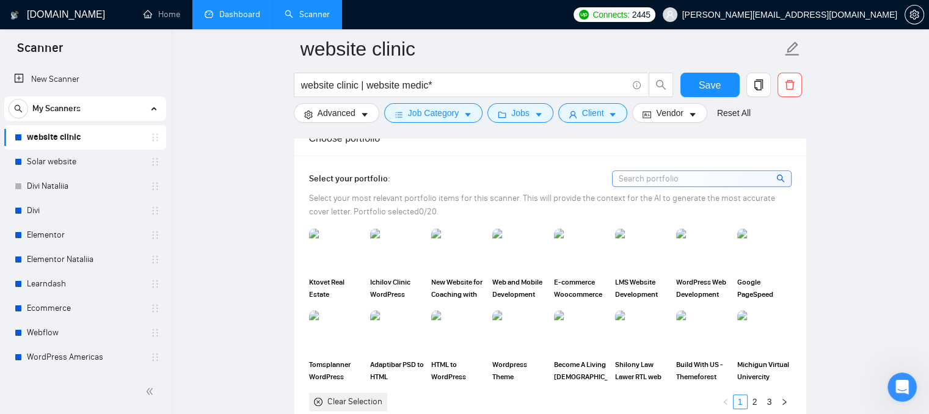
click at [376, 178] on span "Select your portfolio:" at bounding box center [349, 178] width 81 height 10
click at [751, 398] on link "2" at bounding box center [754, 401] width 13 height 13
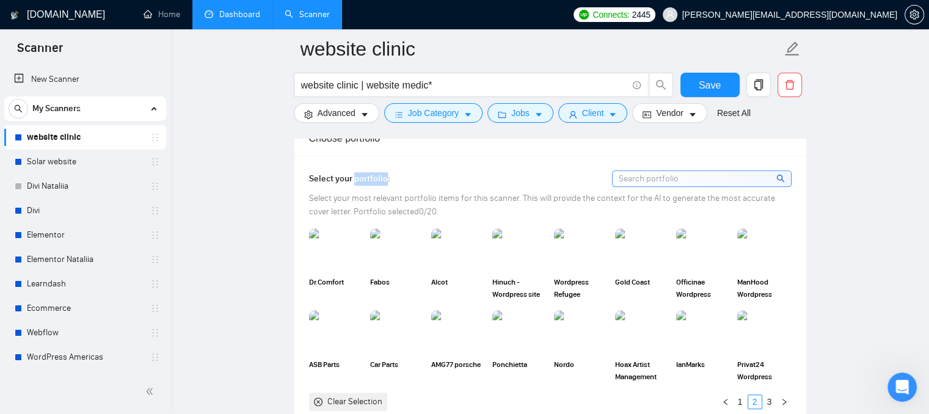
drag, startPoint x: 216, startPoint y: 16, endPoint x: 211, endPoint y: 23, distance: 8.3
click at [216, 16] on link "Dashboard" at bounding box center [233, 14] width 56 height 10
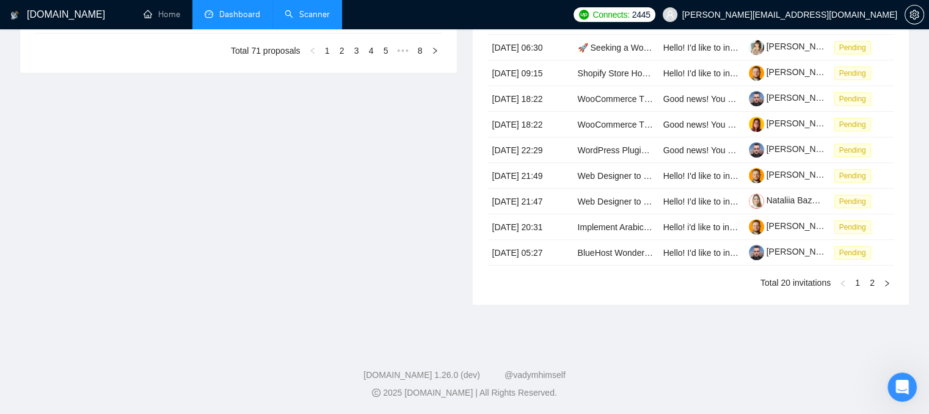
type input "[DATE]"
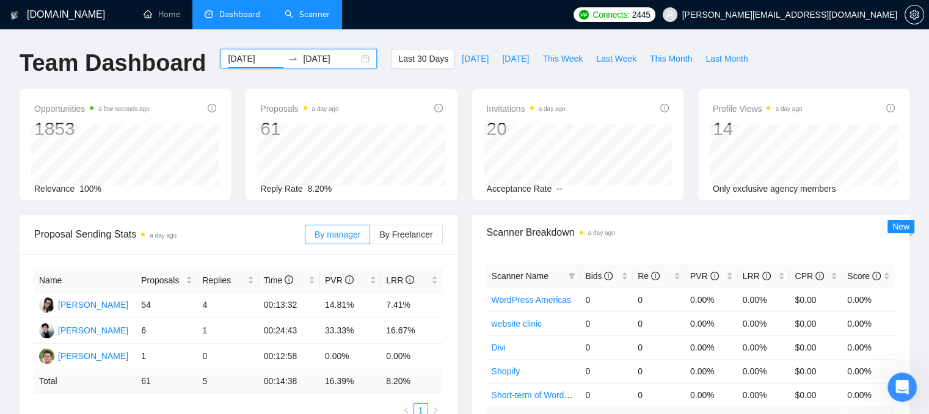
click at [252, 59] on input "[DATE]" at bounding box center [256, 58] width 56 height 13
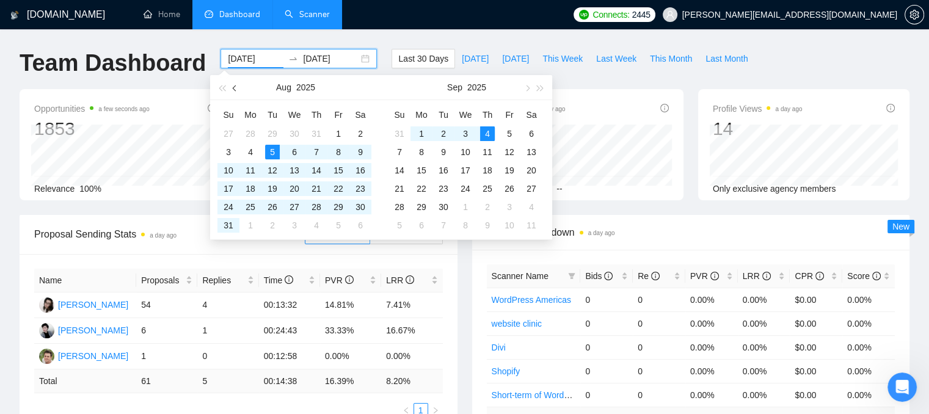
click at [239, 89] on button "button" at bounding box center [234, 87] width 13 height 24
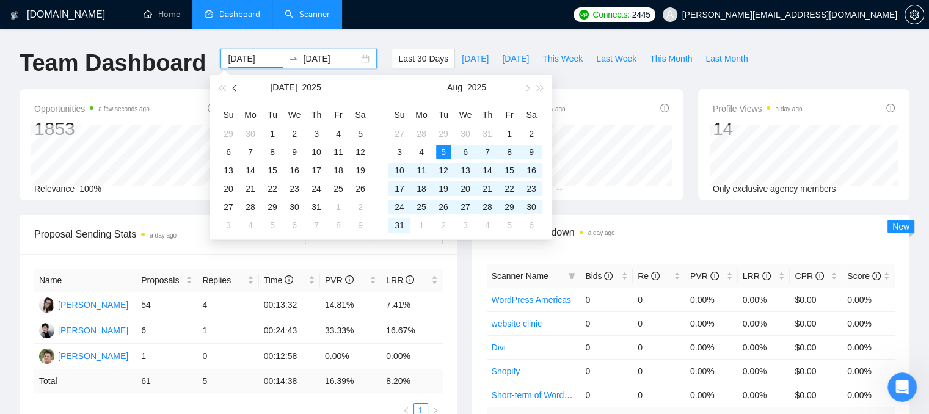
click at [239, 89] on button "button" at bounding box center [234, 87] width 13 height 24
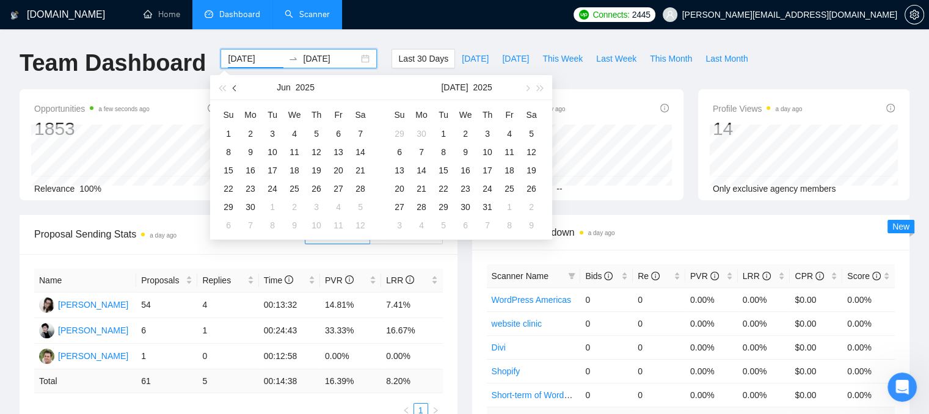
click at [239, 89] on button "button" at bounding box center [234, 87] width 13 height 24
click at [178, 20] on link "Home" at bounding box center [162, 14] width 37 height 10
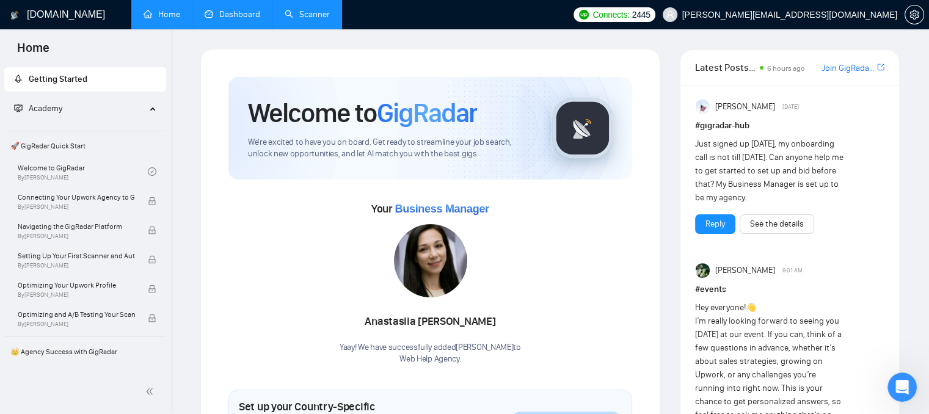
click at [291, 19] on link "Scanner" at bounding box center [307, 14] width 45 height 10
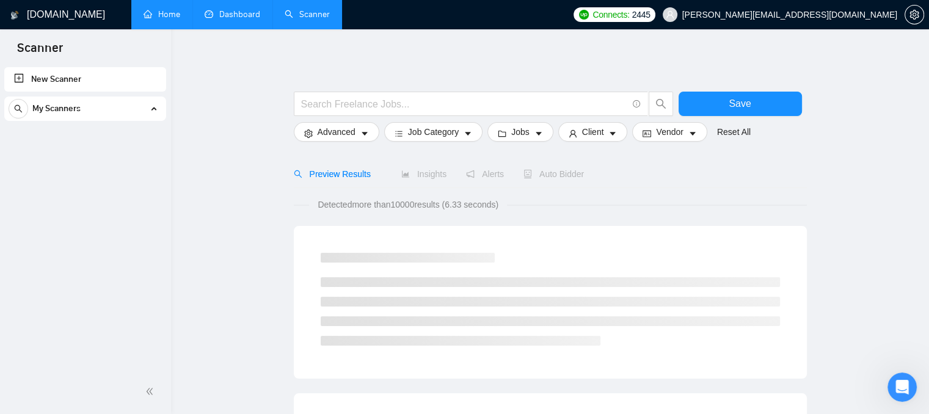
click at [120, 111] on div "My Scanners" at bounding box center [85, 108] width 153 height 24
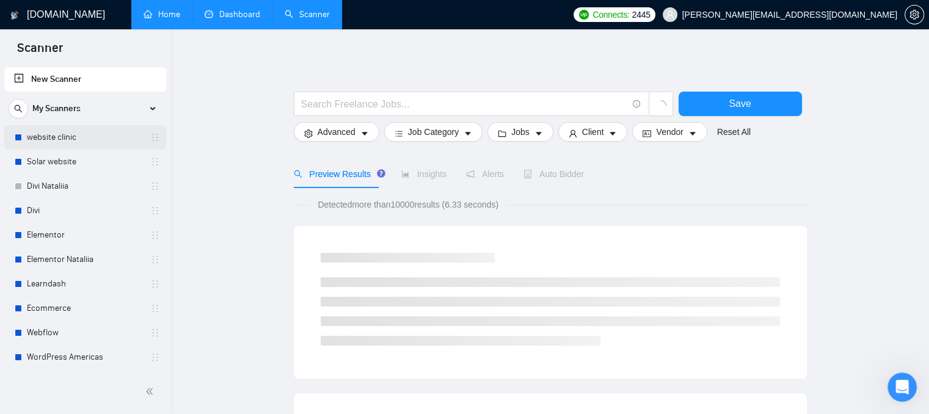
click at [90, 133] on link "website clinic" at bounding box center [85, 137] width 116 height 24
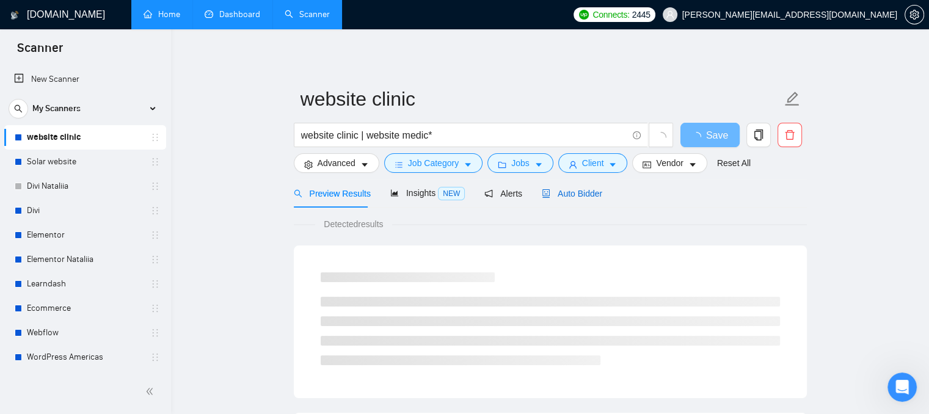
click at [564, 189] on span "Auto Bidder" at bounding box center [572, 194] width 60 height 10
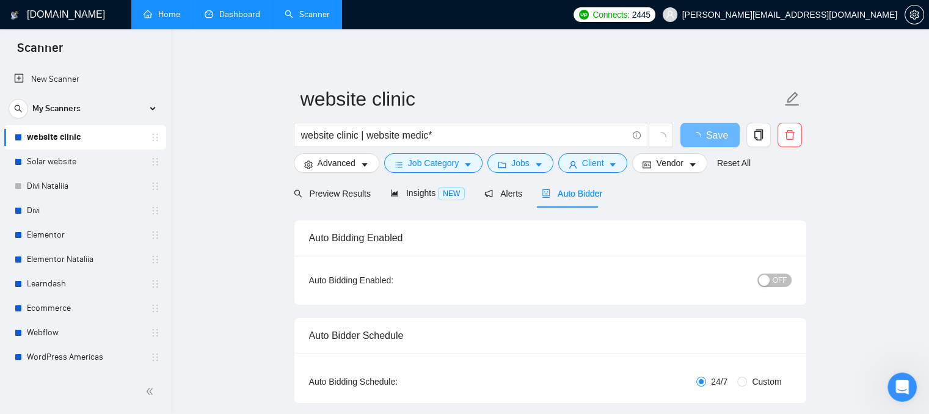
checkbox input "true"
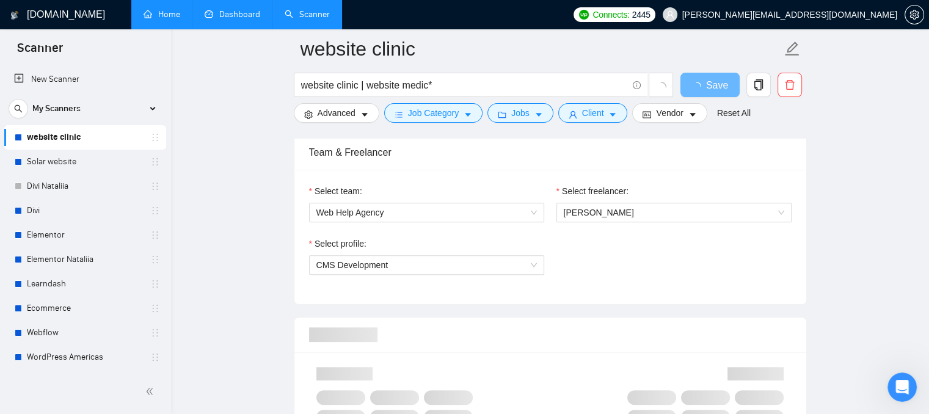
scroll to position [611, 0]
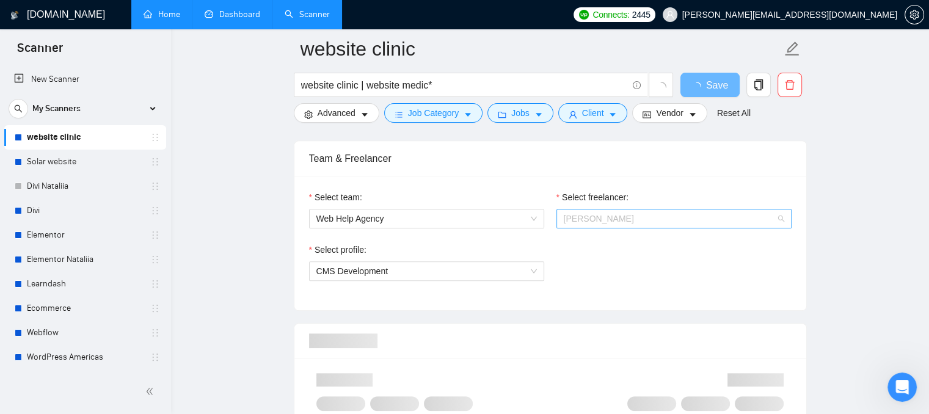
click at [583, 220] on span "[PERSON_NAME]" at bounding box center [599, 219] width 70 height 10
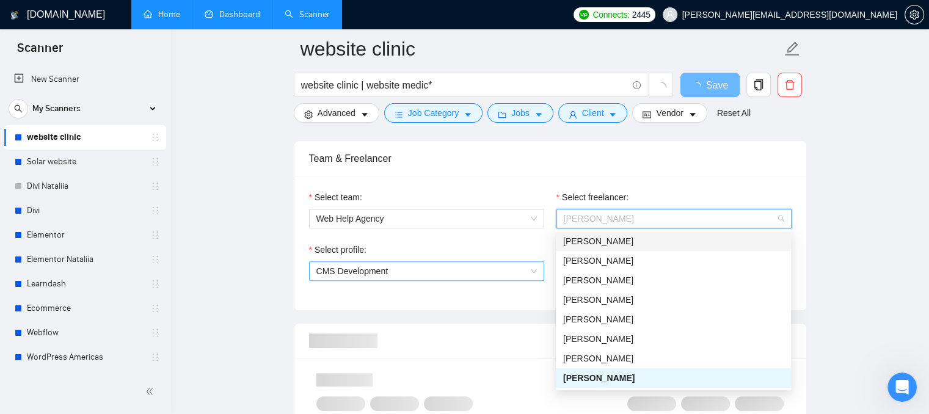
click at [433, 267] on span "CMS Development" at bounding box center [426, 271] width 220 height 18
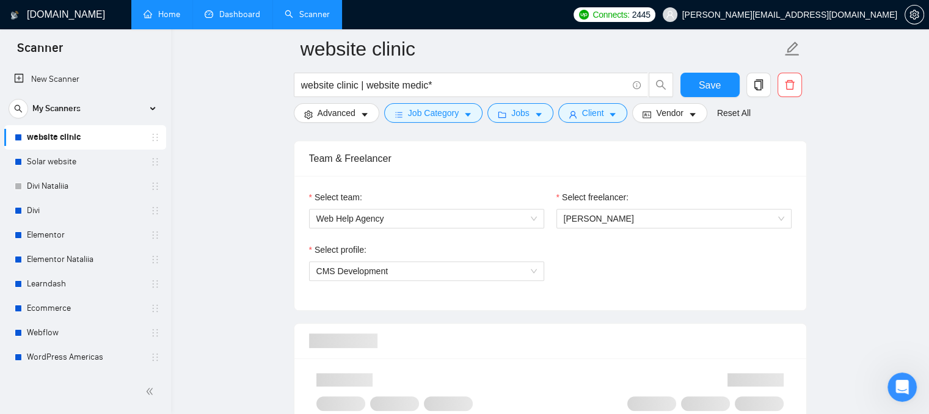
click at [387, 181] on div "Select team: Web Help Agency Select freelancer: [PERSON_NAME] Select profile: C…" at bounding box center [550, 243] width 512 height 134
click at [406, 268] on span "CMS Development" at bounding box center [426, 271] width 220 height 18
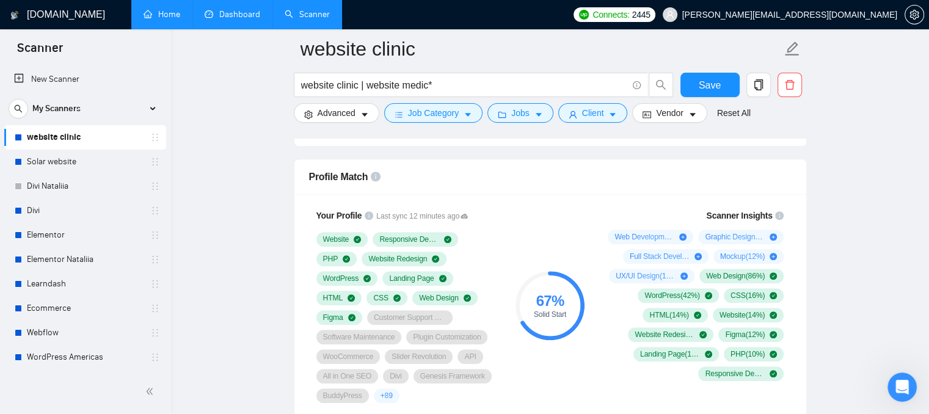
scroll to position [794, 0]
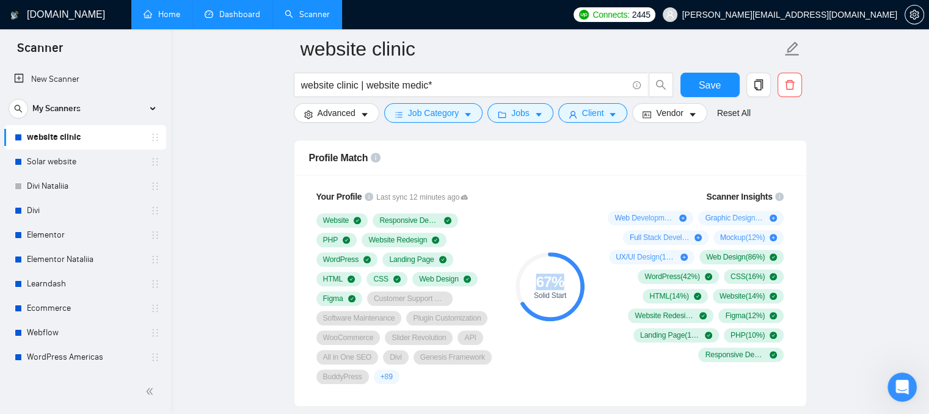
drag, startPoint x: 537, startPoint y: 279, endPoint x: 565, endPoint y: 284, distance: 27.9
click at [565, 284] on div "67 %" at bounding box center [549, 282] width 69 height 15
click at [636, 341] on div "Web Development ( 60 %) Graphic Design ( 36 %) Full Stack Development ( 16 %) M…" at bounding box center [693, 286] width 181 height 151
click at [360, 117] on icon "caret-down" at bounding box center [364, 115] width 9 height 9
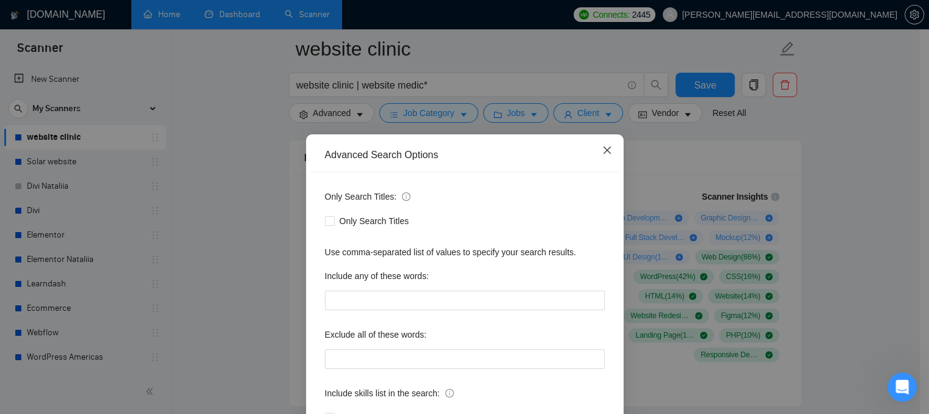
click at [602, 150] on icon "close" at bounding box center [607, 150] width 10 height 10
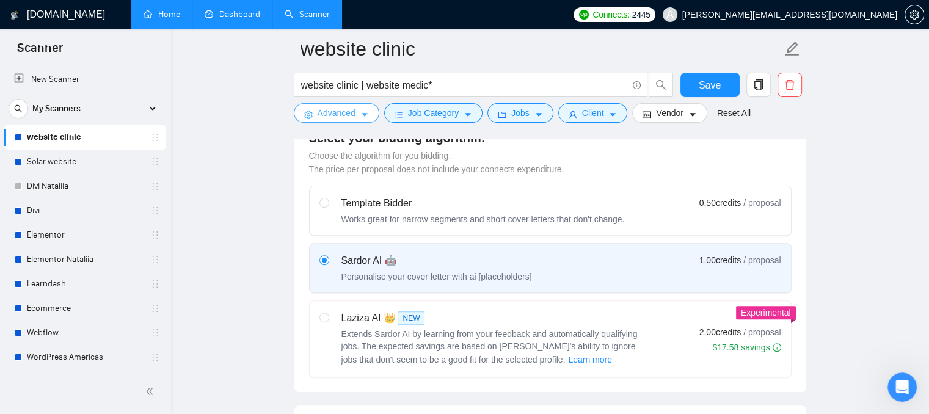
scroll to position [366, 0]
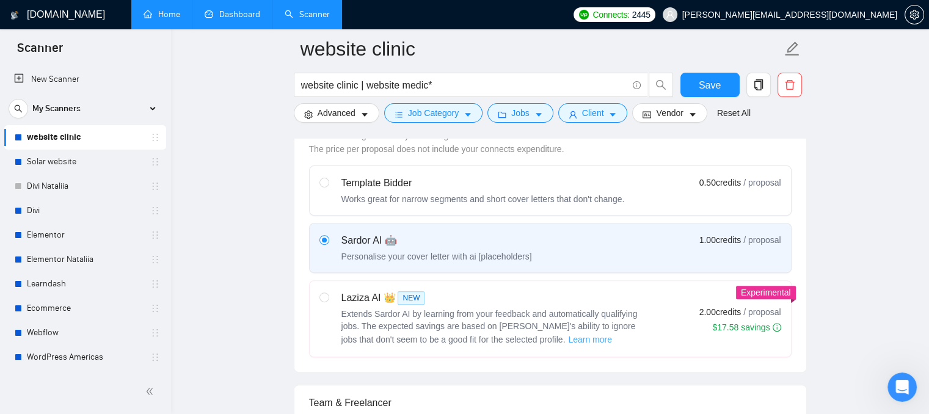
click at [568, 337] on span "Learn more" at bounding box center [590, 339] width 44 height 13
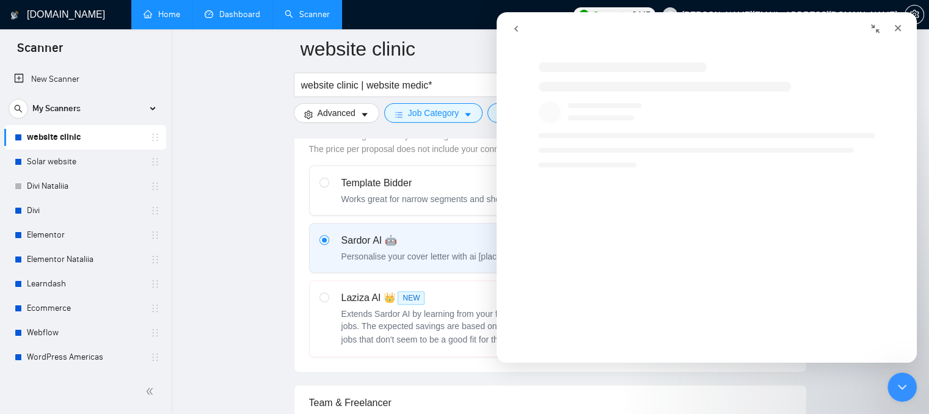
click at [568, 337] on span "Learn more" at bounding box center [590, 339] width 44 height 13
click at [894, 23] on icon "Close" at bounding box center [898, 28] width 10 height 10
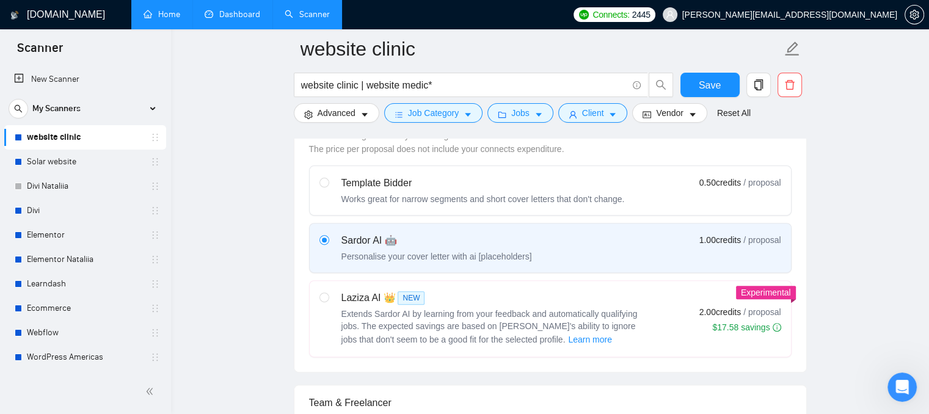
click at [161, 16] on link "Home" at bounding box center [162, 14] width 37 height 10
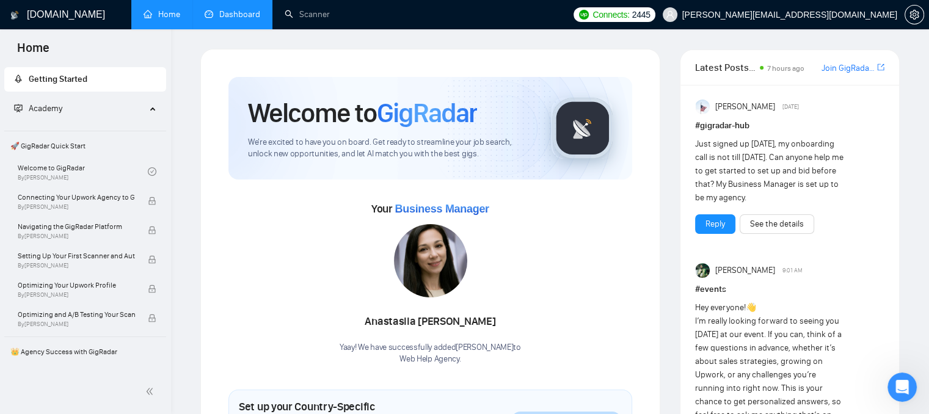
click at [250, 9] on link "Dashboard" at bounding box center [233, 14] width 56 height 10
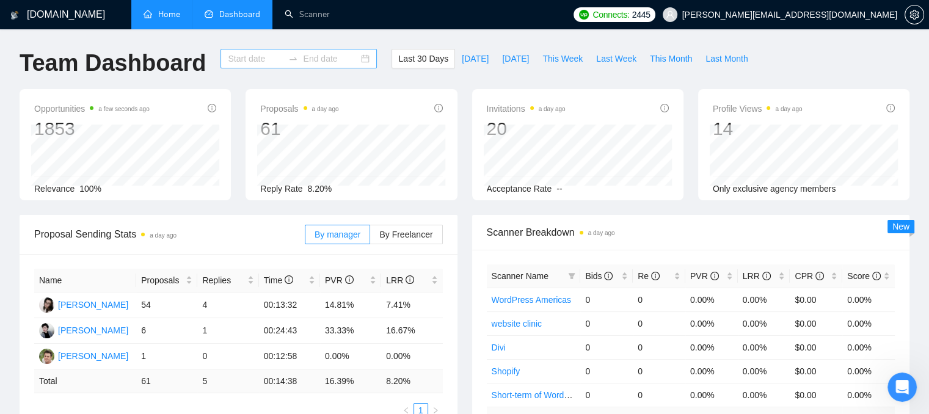
type input "[DATE]"
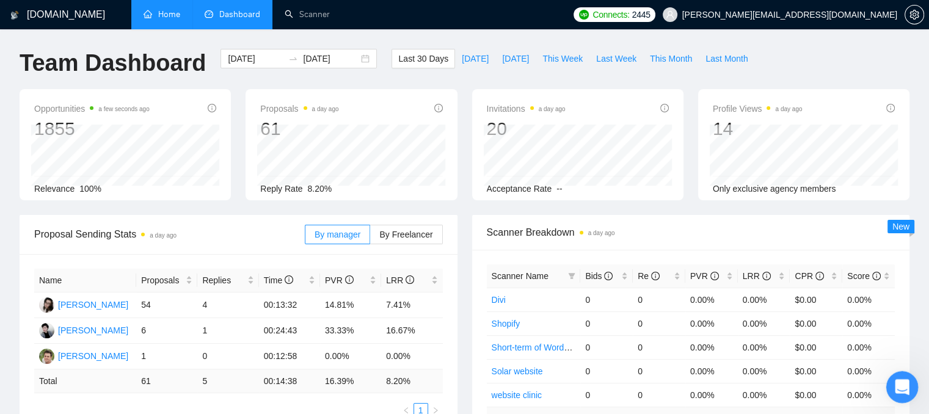
click at [910, 390] on div "Open Intercom Messenger" at bounding box center [900, 385] width 40 height 40
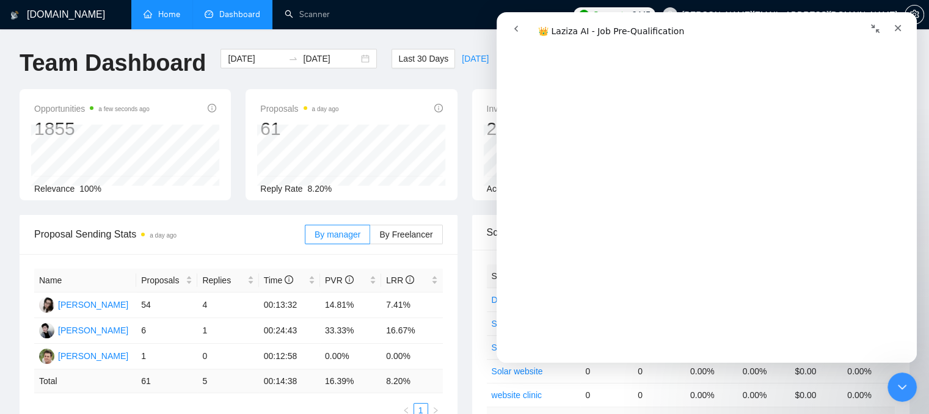
click at [515, 28] on icon "go back" at bounding box center [516, 29] width 4 height 6
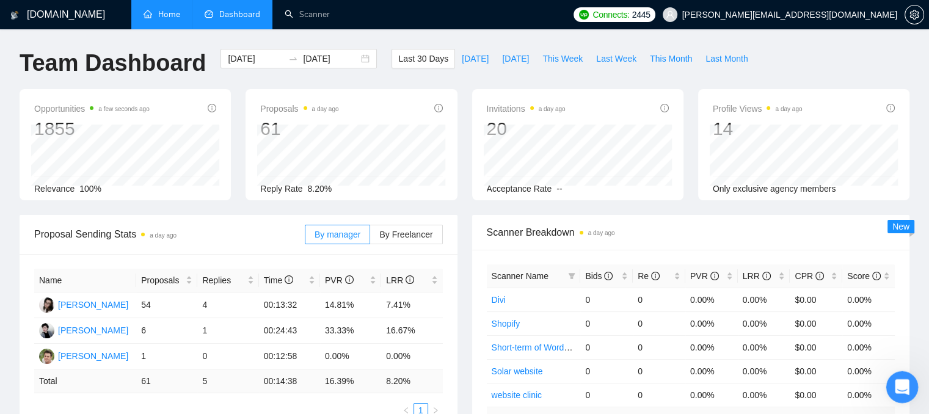
click at [897, 398] on div "Open Intercom Messenger" at bounding box center [900, 385] width 40 height 40
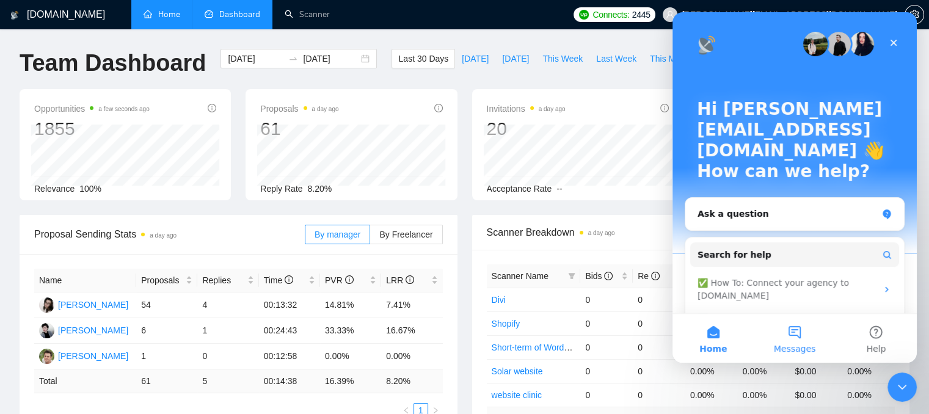
click at [785, 345] on span "Messages" at bounding box center [795, 348] width 42 height 9
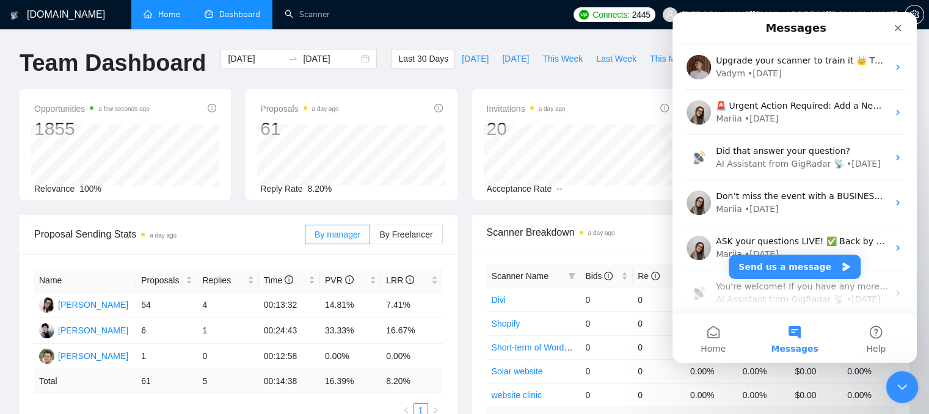
click at [903, 382] on icon "Close Intercom Messenger" at bounding box center [900, 385] width 15 height 15
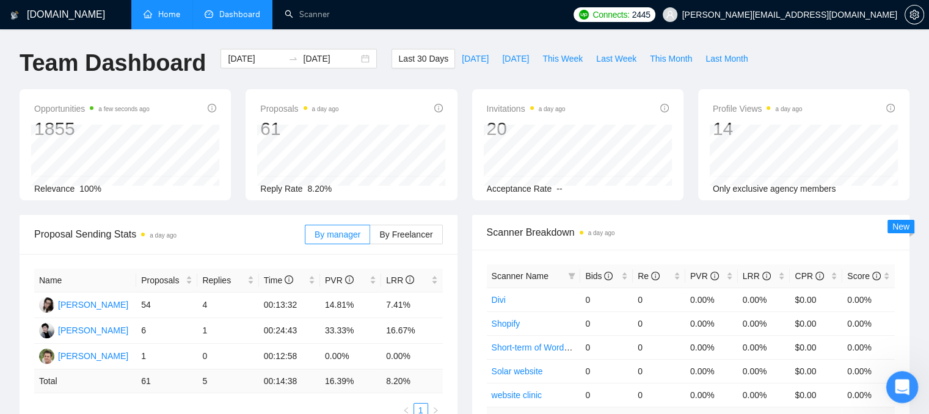
click at [903, 382] on icon "Open Intercom Messenger" at bounding box center [900, 386] width 20 height 20
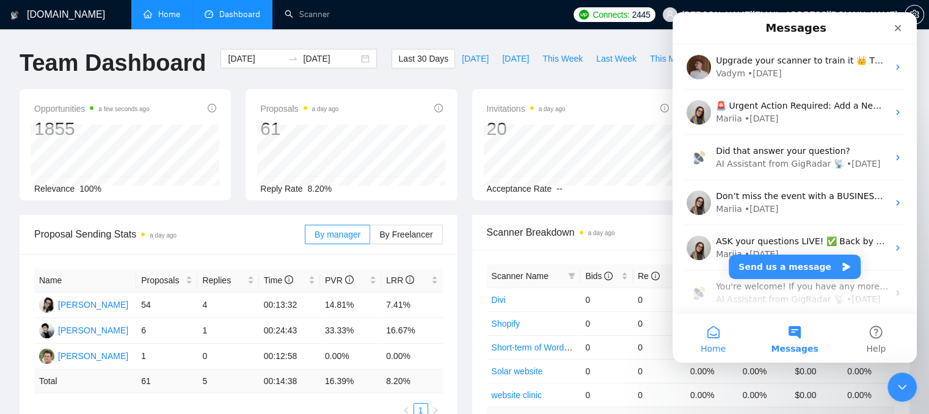
click at [722, 334] on button "Home" at bounding box center [712, 338] width 81 height 49
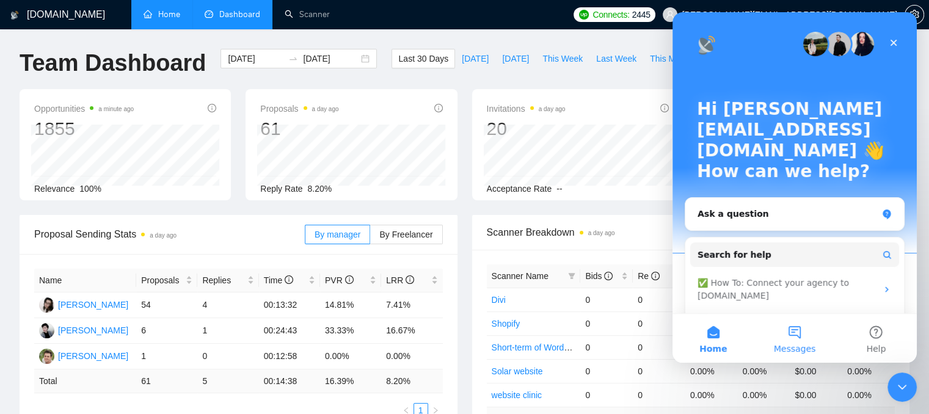
click at [787, 338] on button "Messages" at bounding box center [794, 338] width 81 height 49
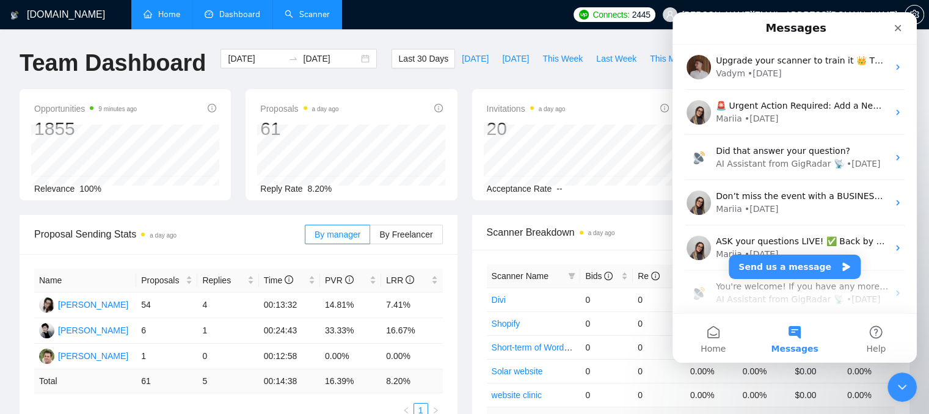
click at [288, 20] on link "Scanner" at bounding box center [307, 14] width 45 height 10
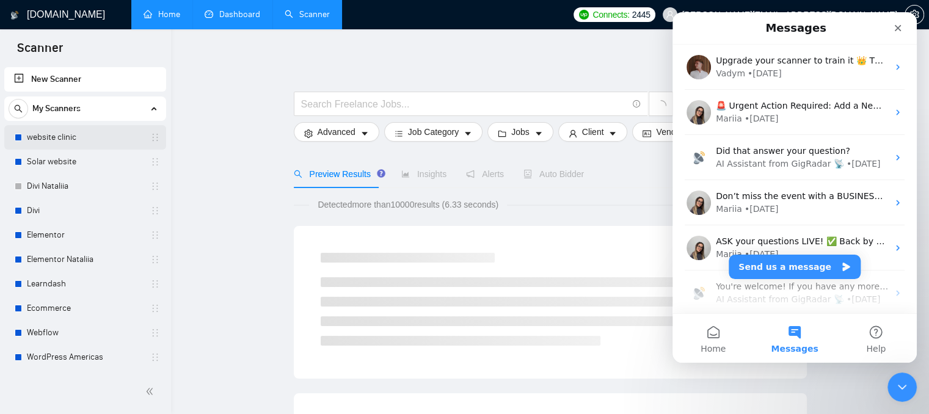
click at [52, 136] on link "website clinic" at bounding box center [85, 137] width 116 height 24
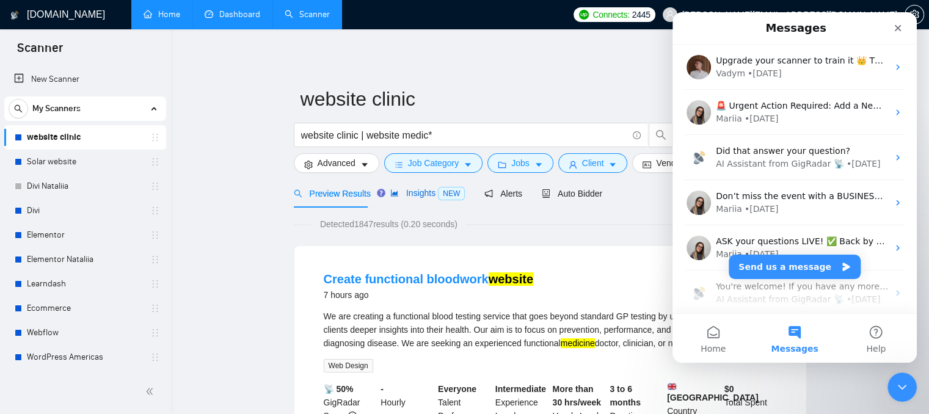
click at [409, 194] on span "Insights NEW" at bounding box center [427, 193] width 75 height 10
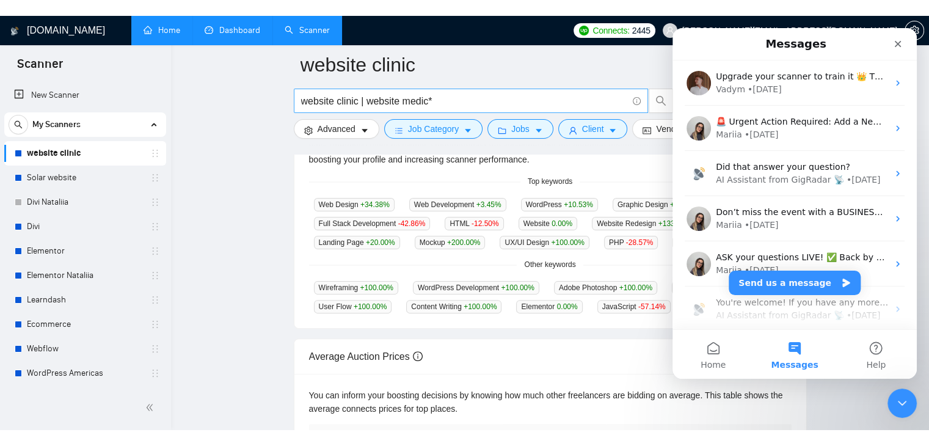
scroll to position [305, 0]
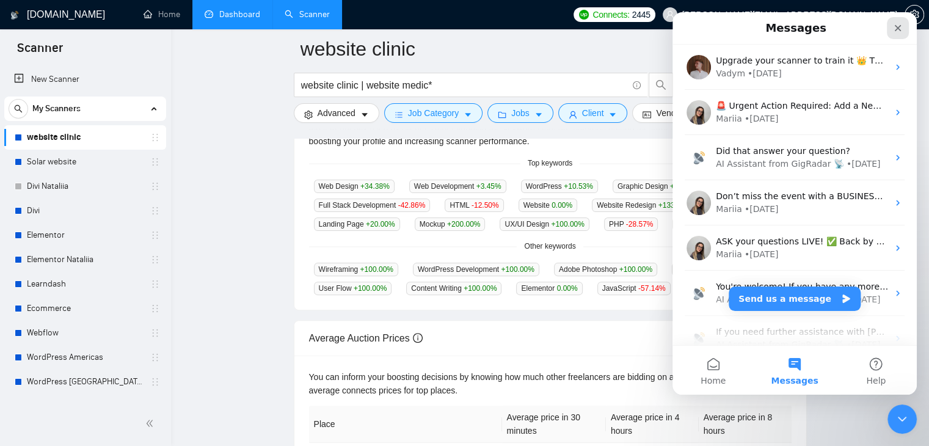
click at [900, 29] on icon "Close" at bounding box center [898, 28] width 10 height 10
